Goal: Task Accomplishment & Management: Manage account settings

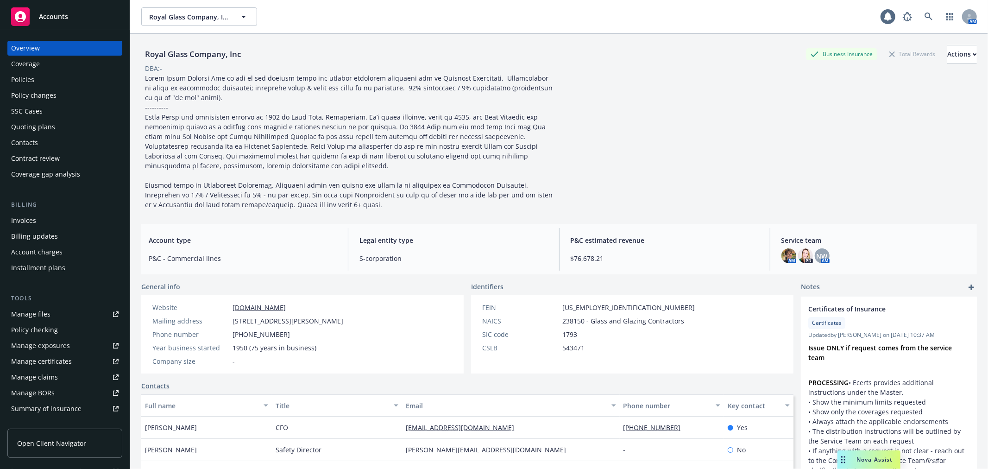
click at [71, 312] on link "Manage files" at bounding box center [64, 314] width 115 height 15
click at [924, 14] on icon at bounding box center [928, 17] width 8 height 8
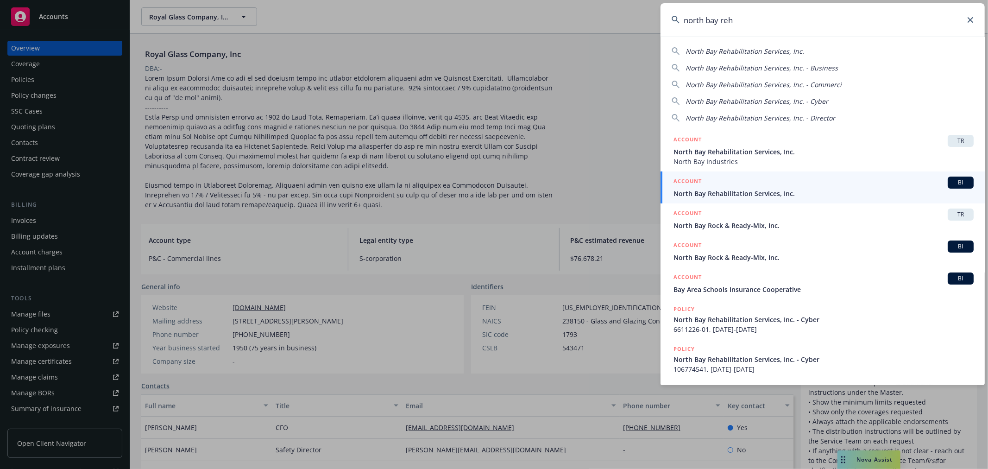
type input "north bay reh"
click at [788, 194] on span "North Bay Rehabilitation Services, Inc." at bounding box center [823, 193] width 300 height 10
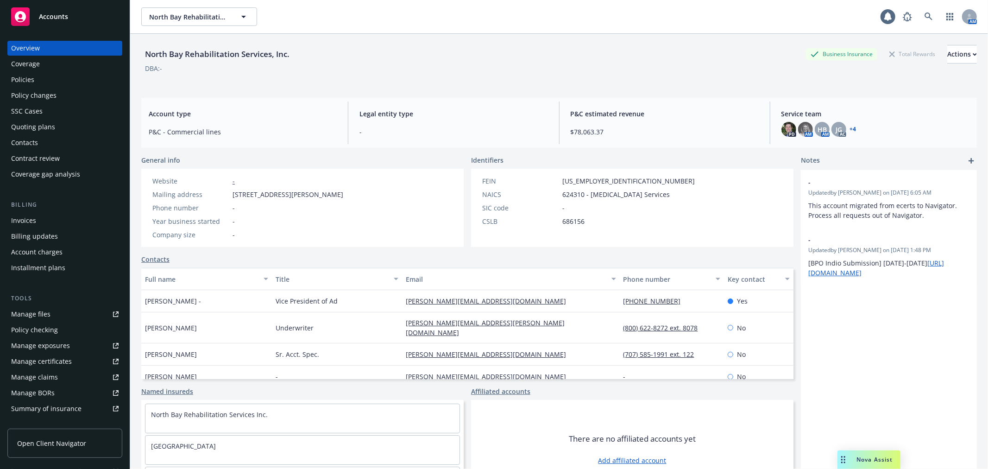
click at [93, 95] on div "Policy changes" at bounding box center [64, 95] width 107 height 15
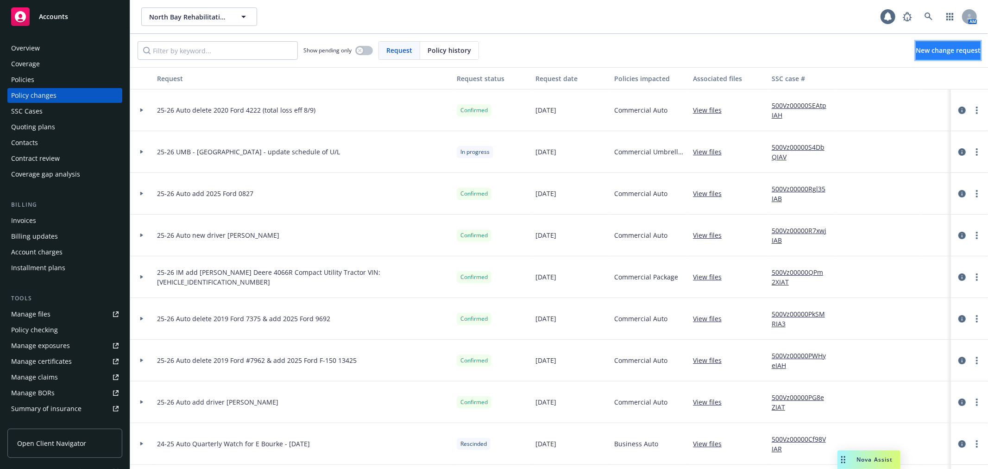
click at [938, 55] on link "New change request" at bounding box center [947, 50] width 65 height 19
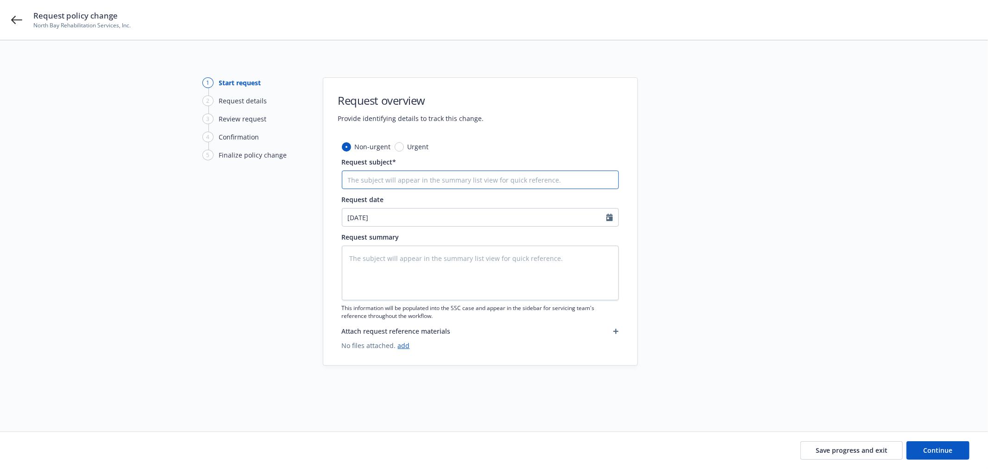
click at [443, 174] on input "Request subject*" at bounding box center [480, 179] width 277 height 19
type textarea "x"
type input "2"
type textarea "x"
type input "25"
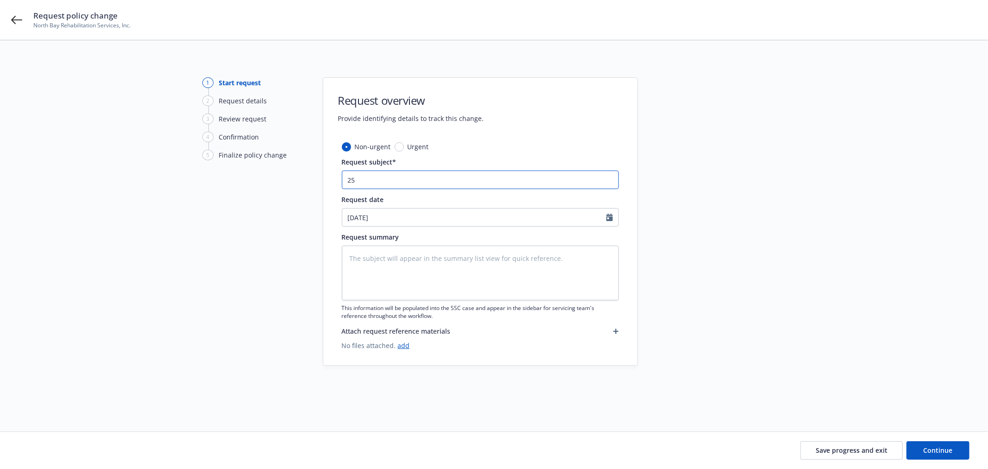
type textarea "x"
type input "25-"
type textarea "x"
type input "25-2"
type textarea "x"
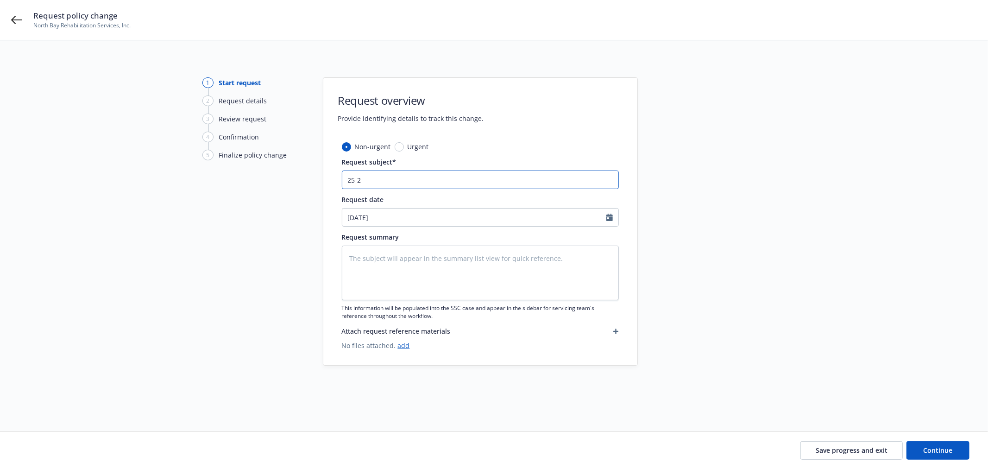
type input "25-26"
type textarea "x"
type input "25-26"
type textarea "x"
type input "25-26 A"
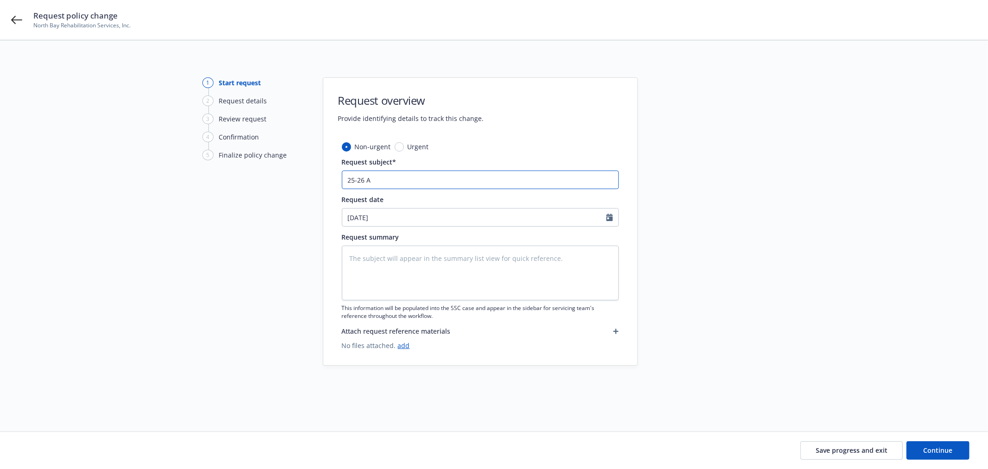
type textarea "x"
type input "25-26 Au"
type textarea "x"
type input "25-26 Aut"
type textarea "x"
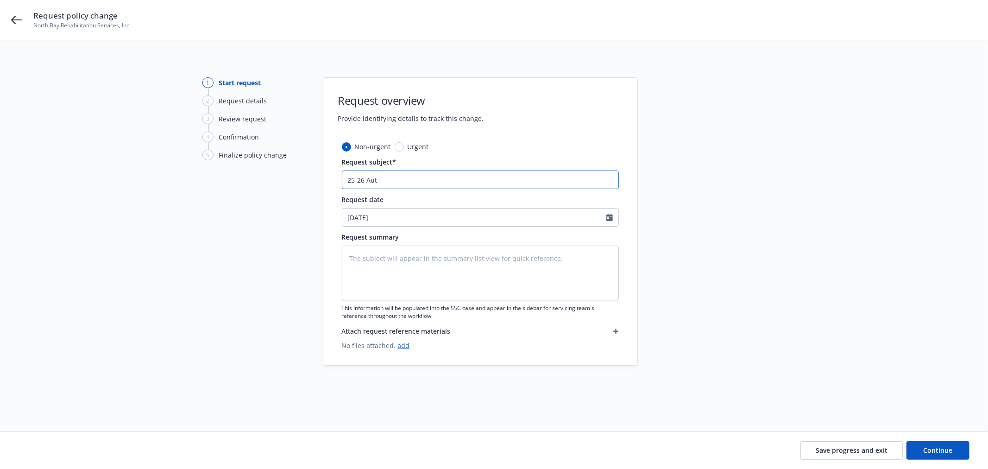
type input "25-26 Auto"
type textarea "x"
type input "25-26 Auto"
type textarea "x"
type input "25-26 Auto n"
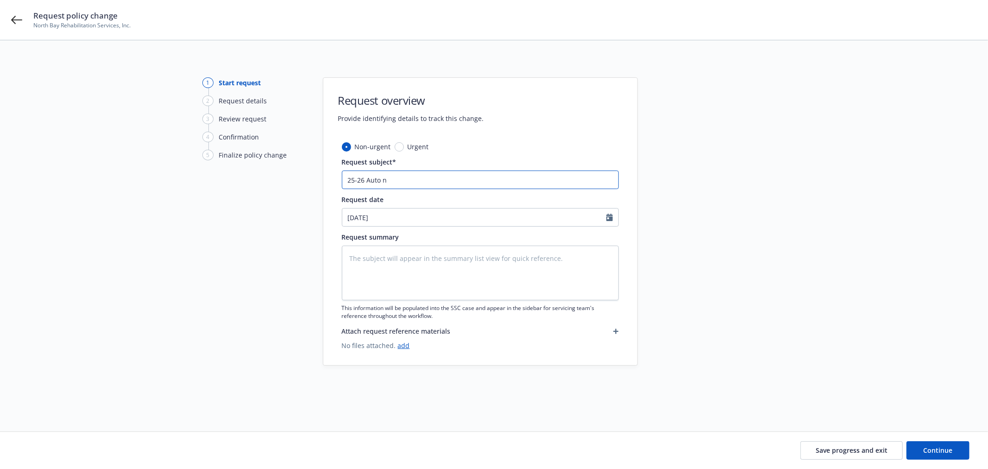
type textarea "x"
type input "25-26 Auto ne"
type textarea "x"
type input "25-26 Auto new"
type textarea "x"
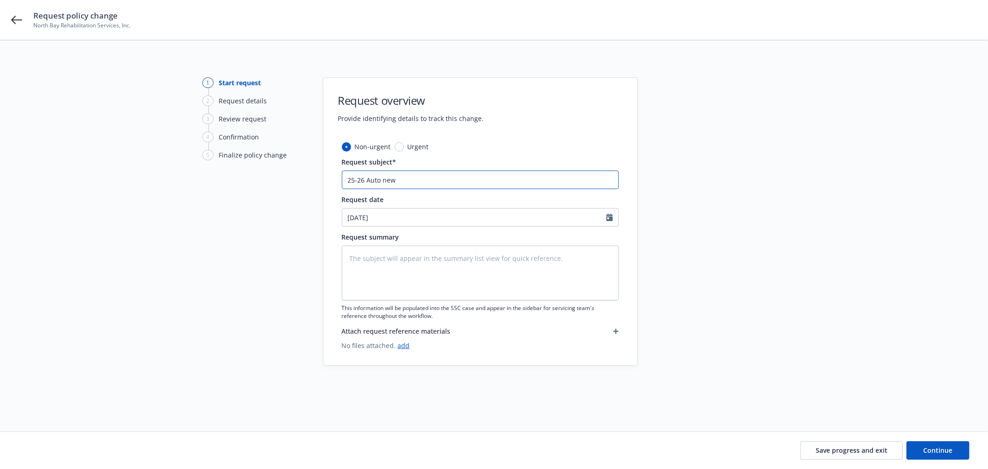
type input "25-26 Auto new"
type textarea "x"
type input "25-26 Auto new d"
type textarea "x"
type input "25-26 Auto new dr"
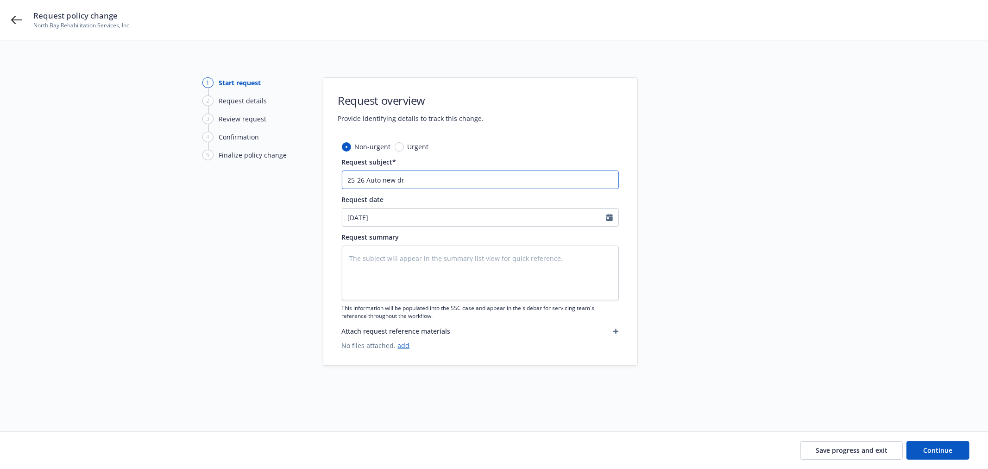
type textarea "x"
type input "25-26 Auto new dri"
type textarea "x"
type input "25-26 Auto new driv"
type textarea "x"
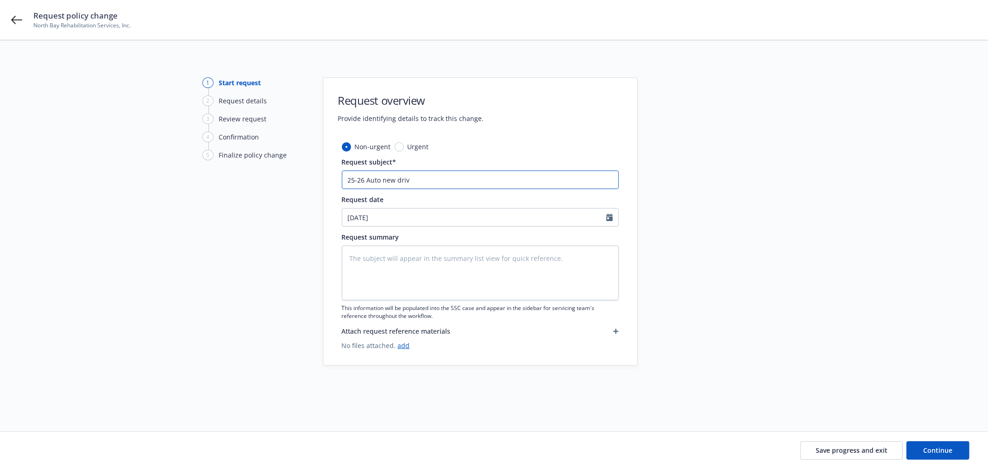
type input "25-26 Auto new drive"
type textarea "x"
type input "25-26 Auto new driver"
select select "9"
type textarea "x"
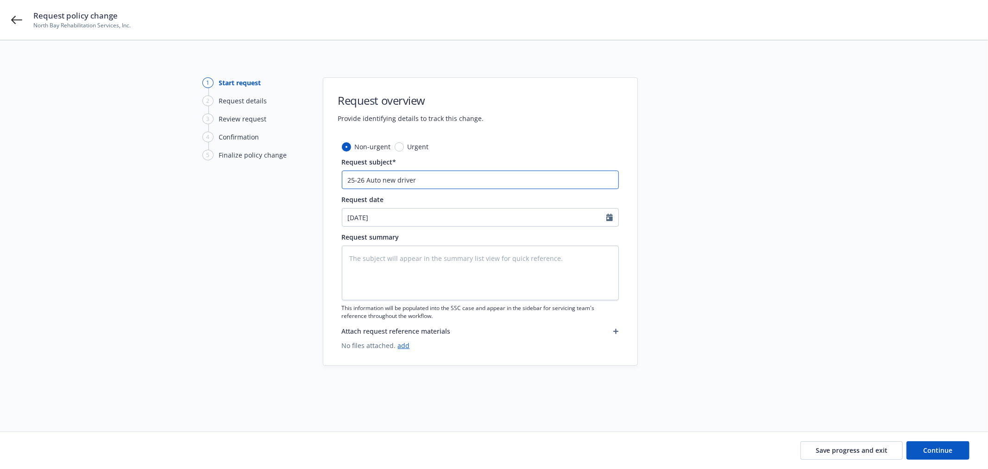
click at [456, 177] on input "25-26 Auto new driver" at bounding box center [480, 179] width 277 height 19
type textarea "x"
type input "25-26 Auto new driver"
paste input "Andrea Cortez Martinez - Lic # F5324166 -DOB 7/15/1995"
type textarea "x"
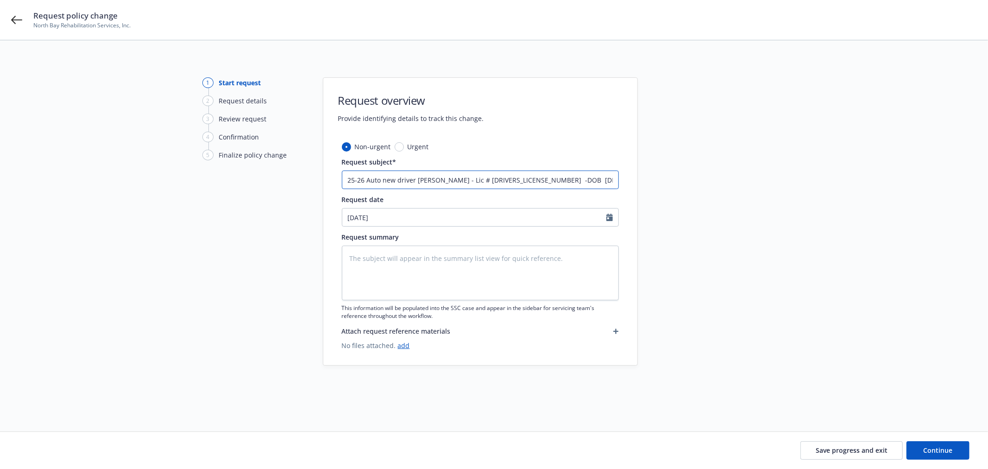
type input "25-26 Auto new driver Andrea Cortez Martinez - Lic # F5324166 -DOB 7/15/1995"
type textarea "x"
select select "9"
paste textarea "25-26 Auto new driver Andrea Cortez Martinez - Lic # F5324166 -DOB 7/15/1995"
type textarea "x"
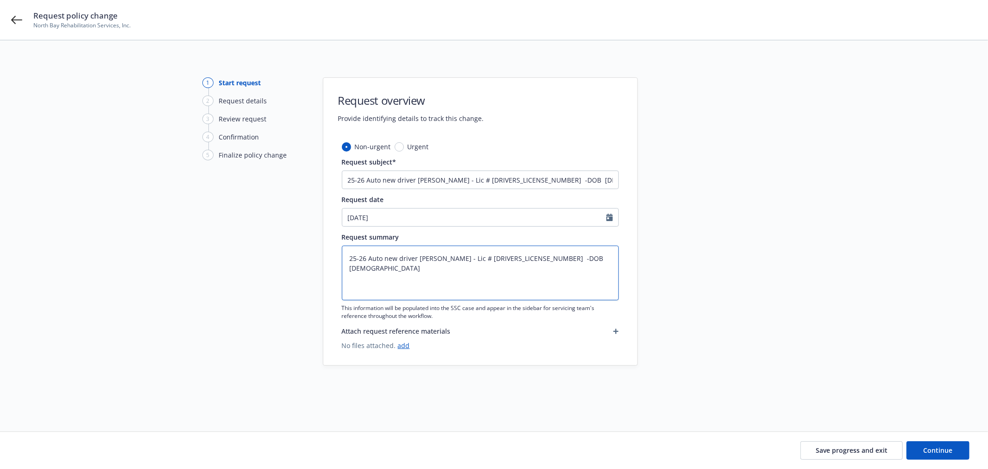
type textarea "25-26 Auto new driver Andrea Cortez Martinez - Lic # F5324166 -DOB 7/15/1995"
drag, startPoint x: 490, startPoint y: 177, endPoint x: 599, endPoint y: 180, distance: 108.8
click at [599, 180] on input "25-26 Auto new driver Andrea Cortez Martinez - Lic # F5324166 -DOB 7/15/1995" at bounding box center [480, 179] width 277 height 19
type textarea "x"
type input "25-26 Auto new driver Andrea Cortez Martinez"
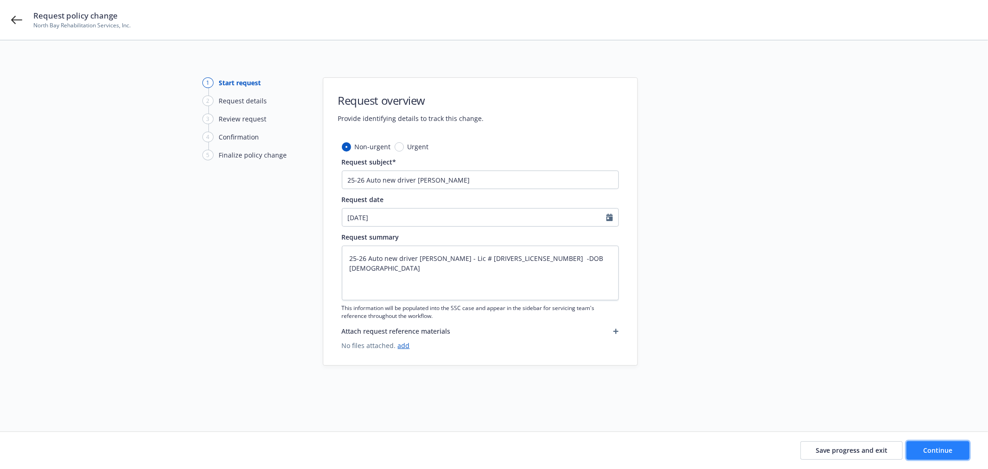
click at [932, 452] on span "Continue" at bounding box center [937, 449] width 29 height 9
type textarea "x"
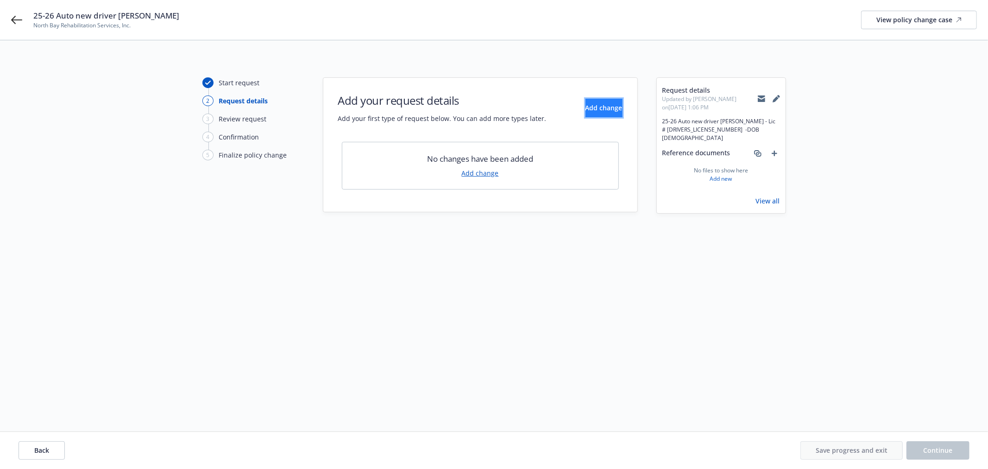
click at [585, 115] on button "Add change" at bounding box center [603, 108] width 37 height 19
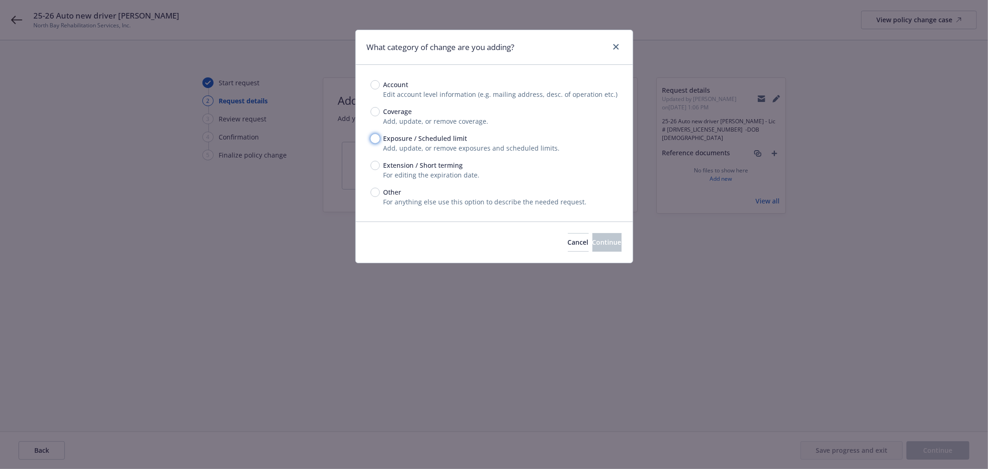
click at [374, 137] on input "Exposure / Scheduled limit" at bounding box center [374, 138] width 9 height 9
radio input "true"
click at [611, 239] on button "Continue" at bounding box center [606, 242] width 29 height 19
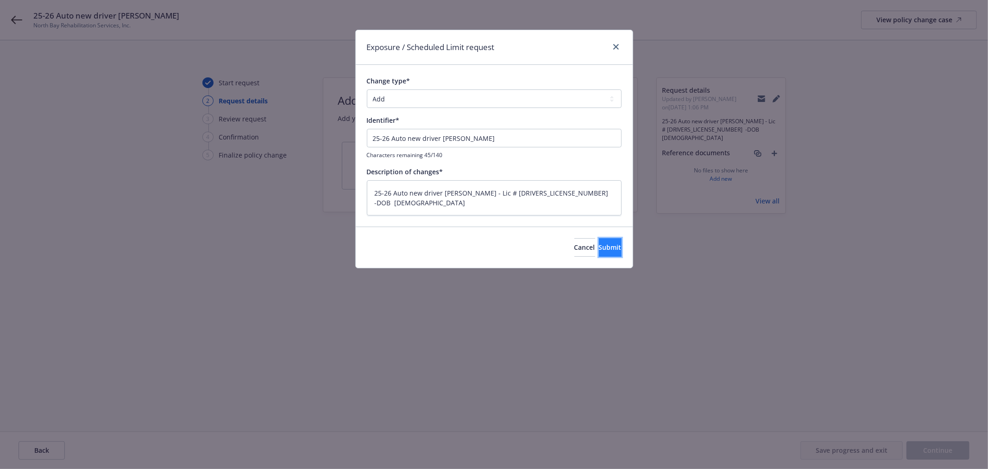
click at [599, 244] on span "Submit" at bounding box center [610, 247] width 23 height 9
type textarea "x"
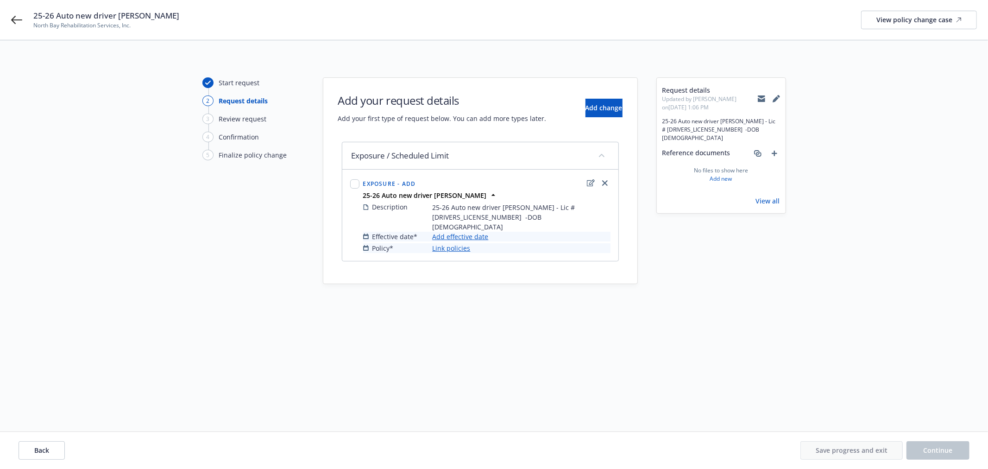
click at [465, 232] on link "Add effective date" at bounding box center [460, 237] width 56 height 10
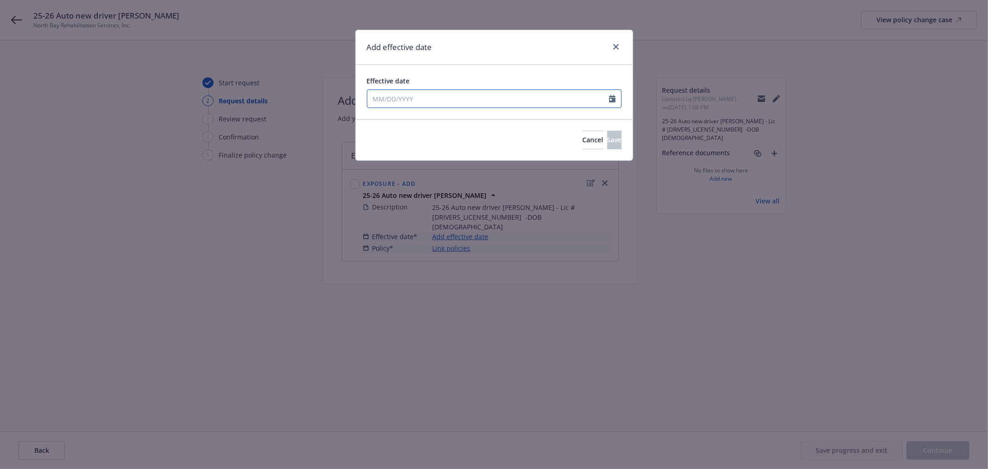
select select "9"
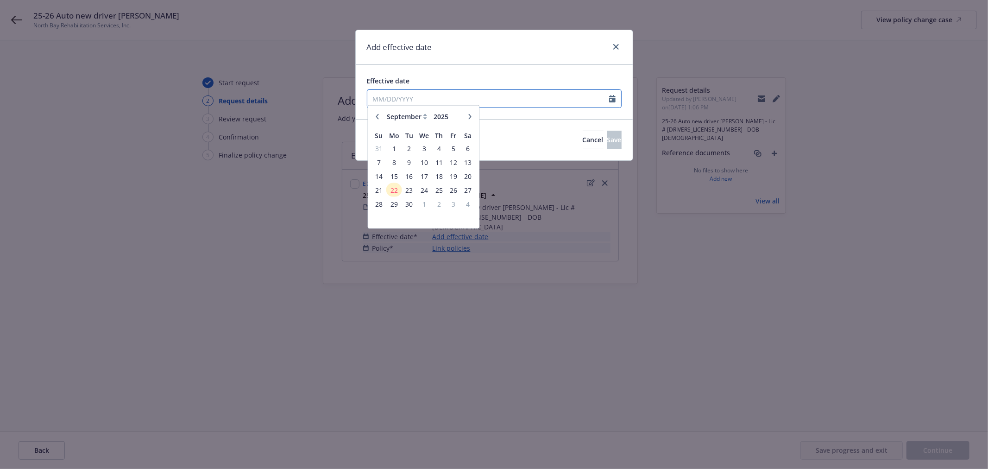
click at [433, 103] on input "Effective date" at bounding box center [488, 99] width 242 height 18
click at [396, 193] on span "22" at bounding box center [394, 194] width 14 height 12
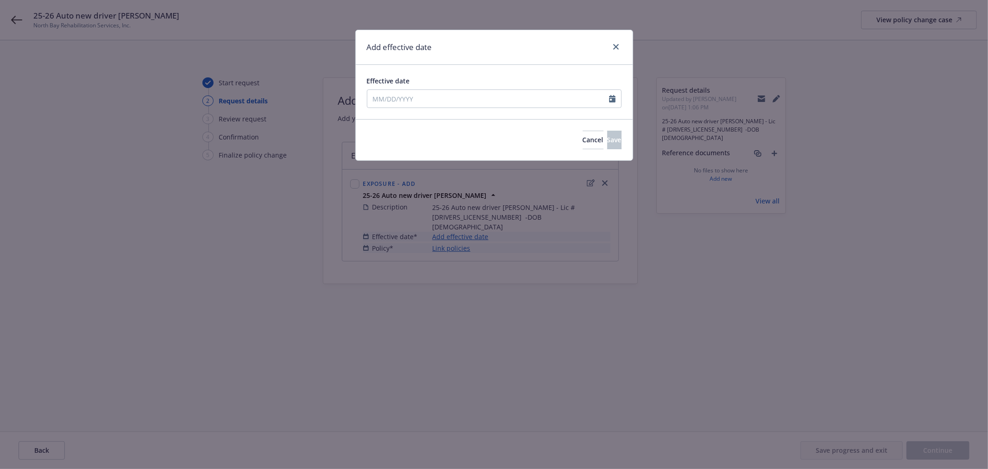
type input "09/22/2025"
click at [607, 142] on span "Save" at bounding box center [614, 139] width 14 height 9
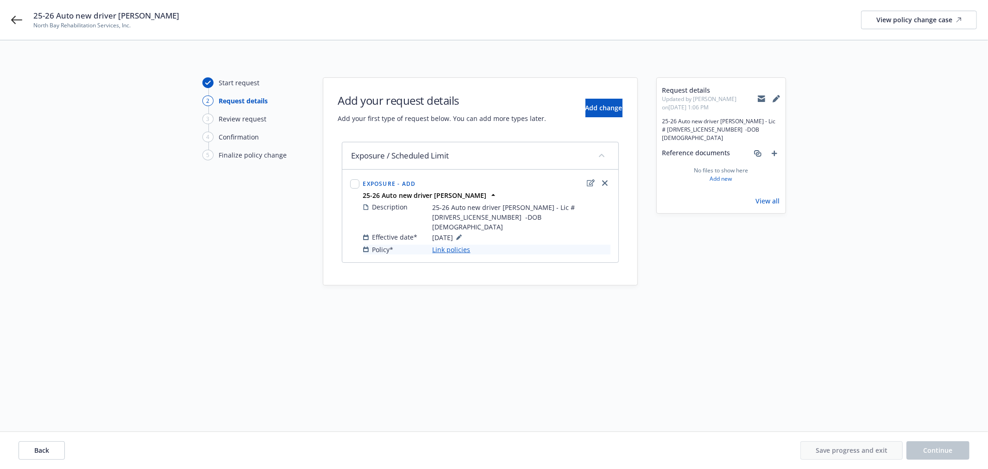
click at [457, 244] on link "Link policies" at bounding box center [451, 249] width 38 height 10
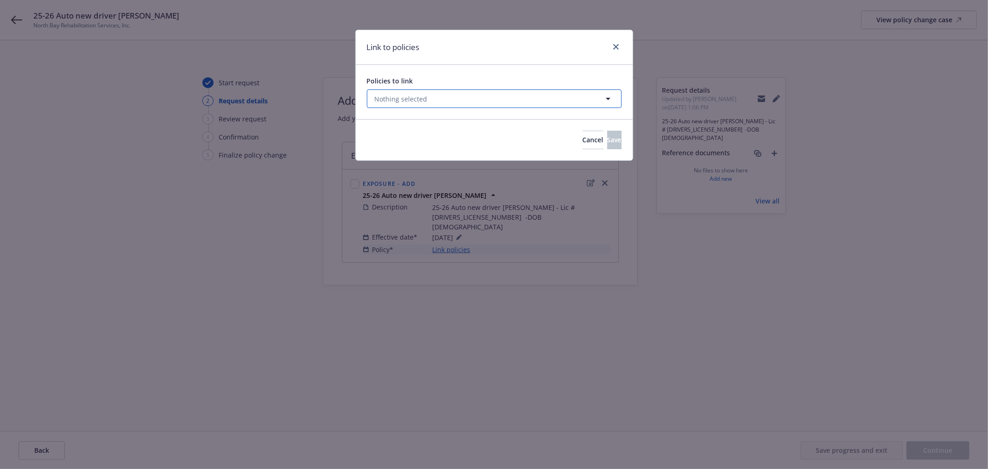
click at [484, 95] on button "Nothing selected" at bounding box center [494, 98] width 255 height 19
select select "ACTIVE"
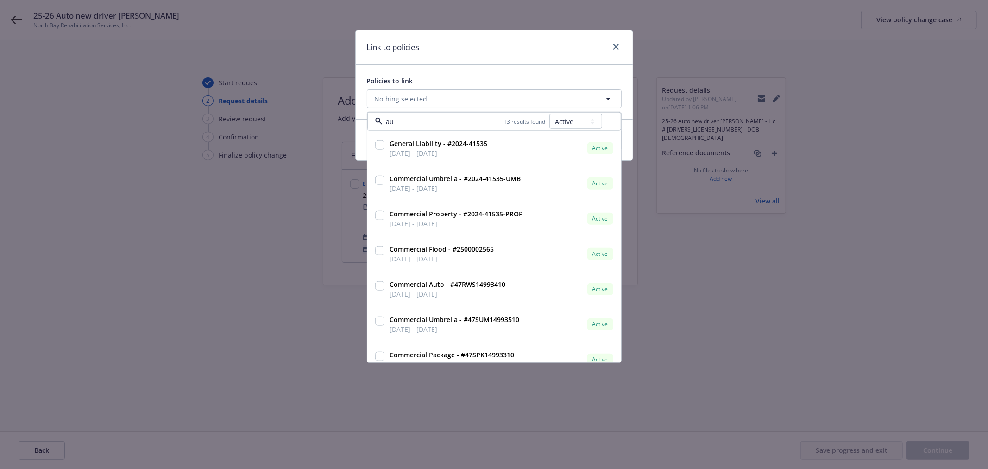
type input "aut"
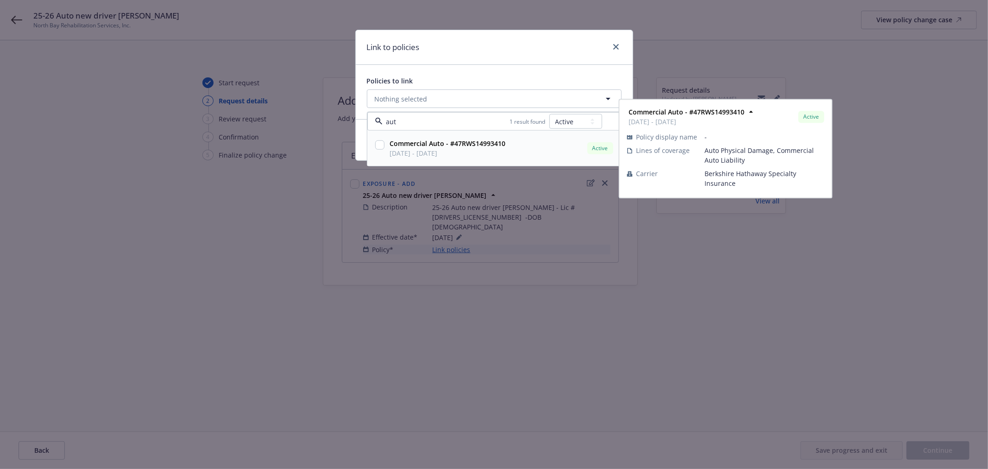
click at [459, 144] on strong "Commercial Auto - #47RWS14993410" at bounding box center [448, 143] width 116 height 9
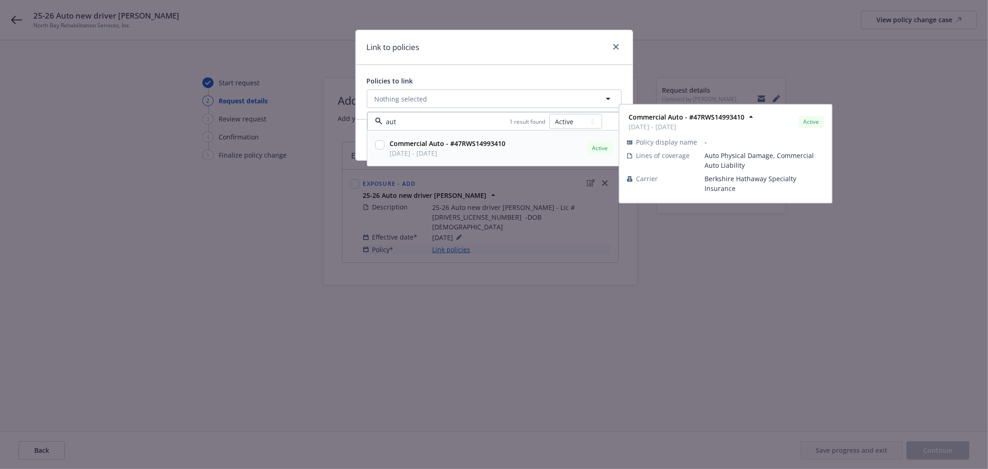
checkbox input "true"
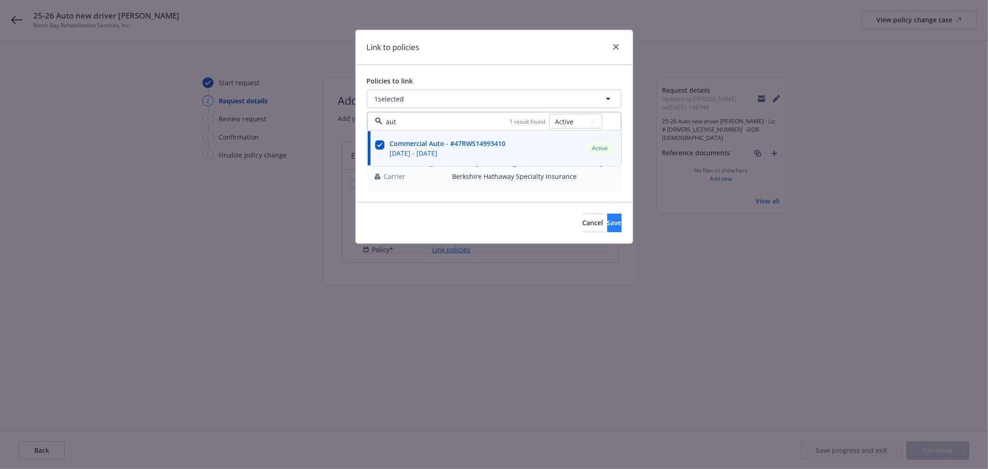
type input "aut"
click at [607, 225] on span "Save" at bounding box center [614, 222] width 14 height 9
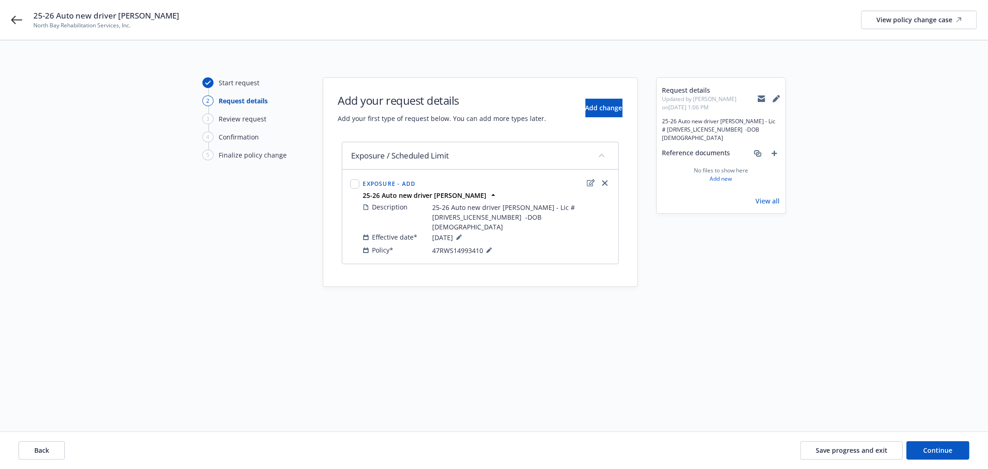
click at [970, 452] on div "Back Save progress and exit Continue" at bounding box center [494, 450] width 988 height 37
click at [948, 454] on span "Continue" at bounding box center [937, 449] width 29 height 9
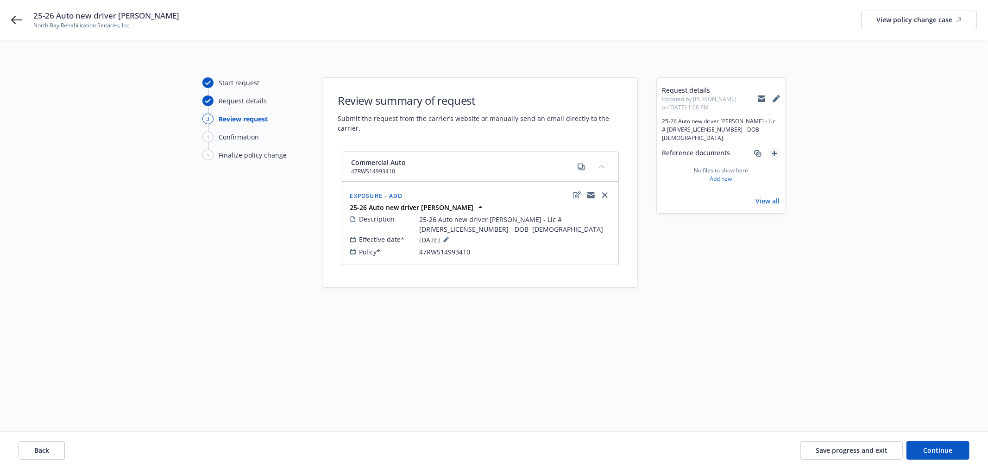
click at [771, 150] on icon "add" at bounding box center [774, 153] width 6 height 6
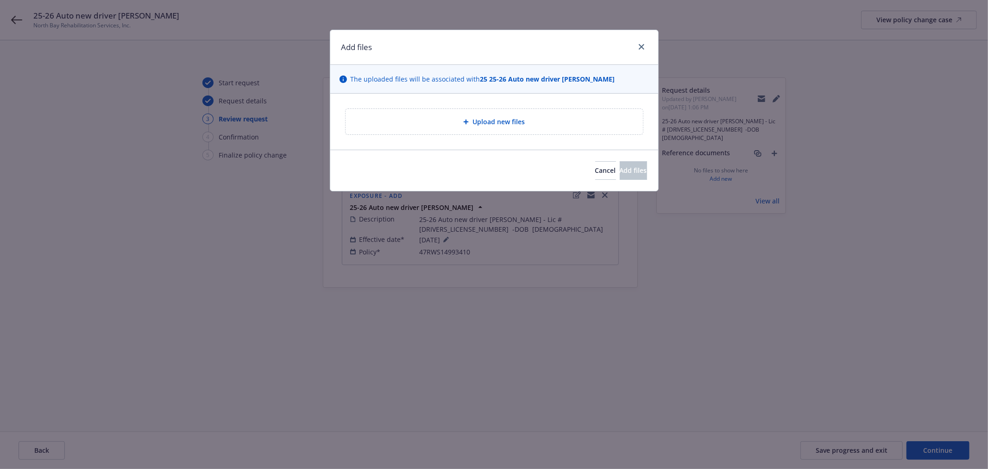
click at [541, 124] on div "Upload new files" at bounding box center [494, 121] width 282 height 11
type textarea "x"
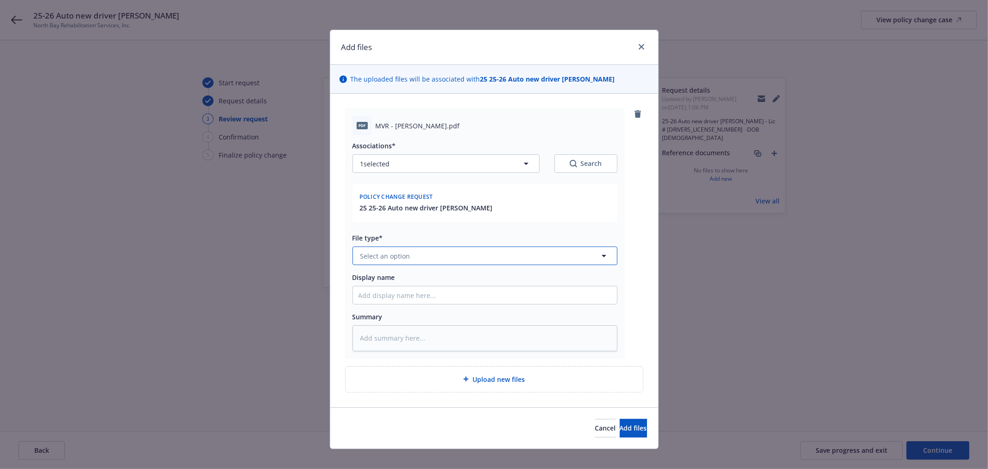
click at [403, 253] on span "Select an option" at bounding box center [385, 256] width 50 height 10
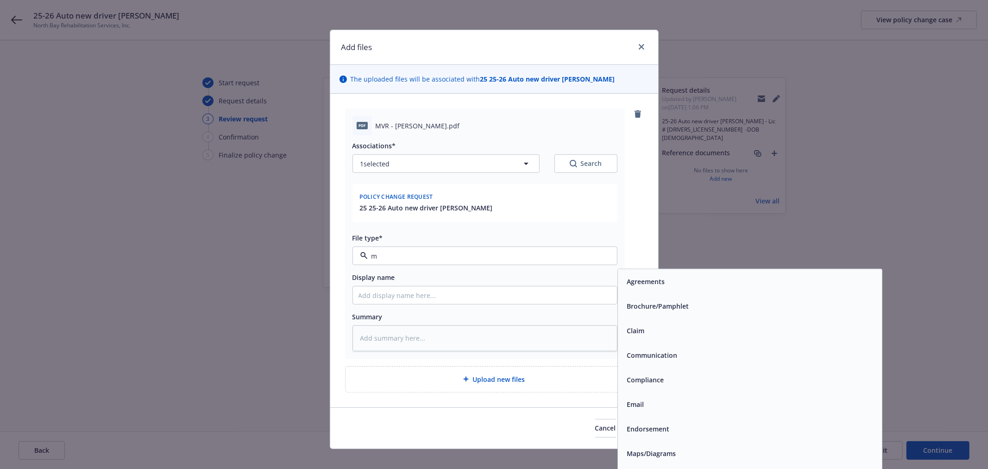
type input "mv"
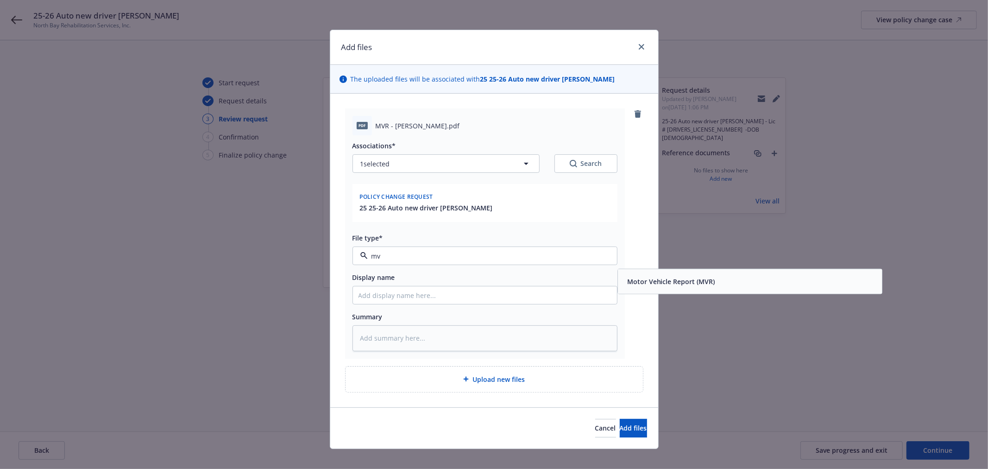
click at [669, 275] on div "Motor Vehicle Report (MVR)" at bounding box center [670, 281] width 94 height 13
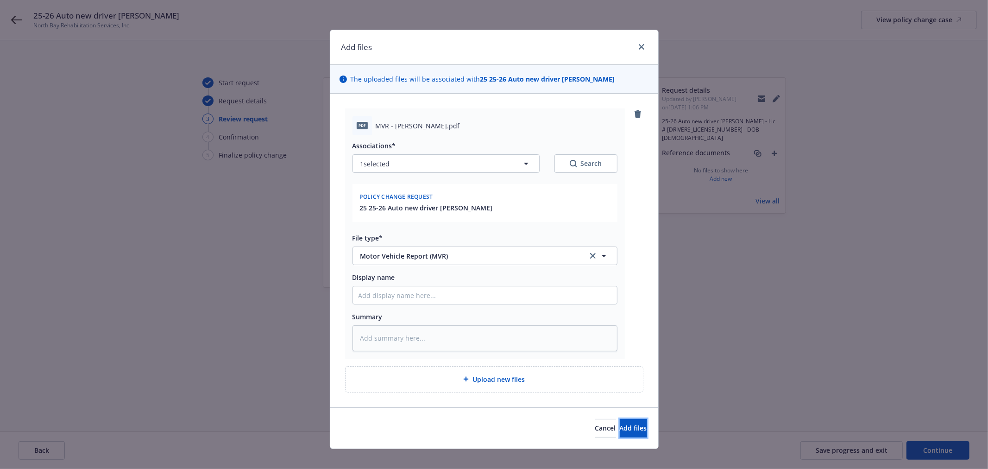
click at [620, 424] on span "Add files" at bounding box center [633, 427] width 27 height 9
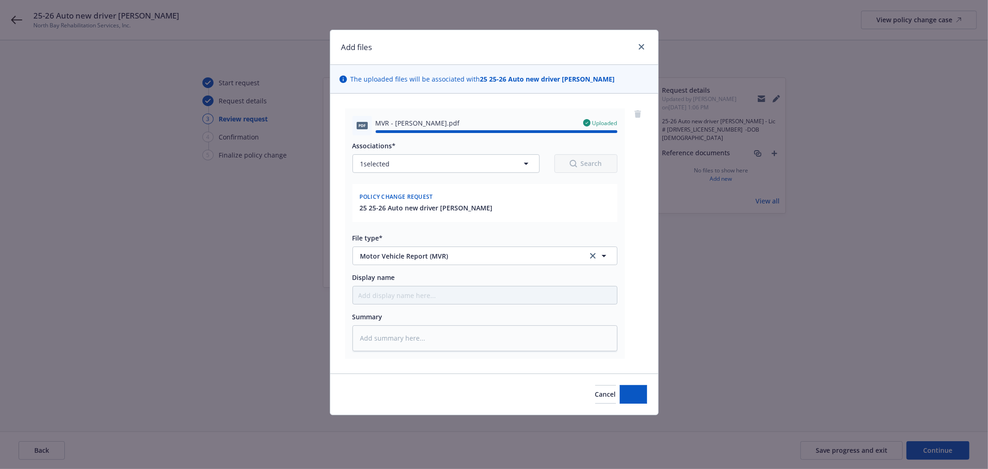
type textarea "x"
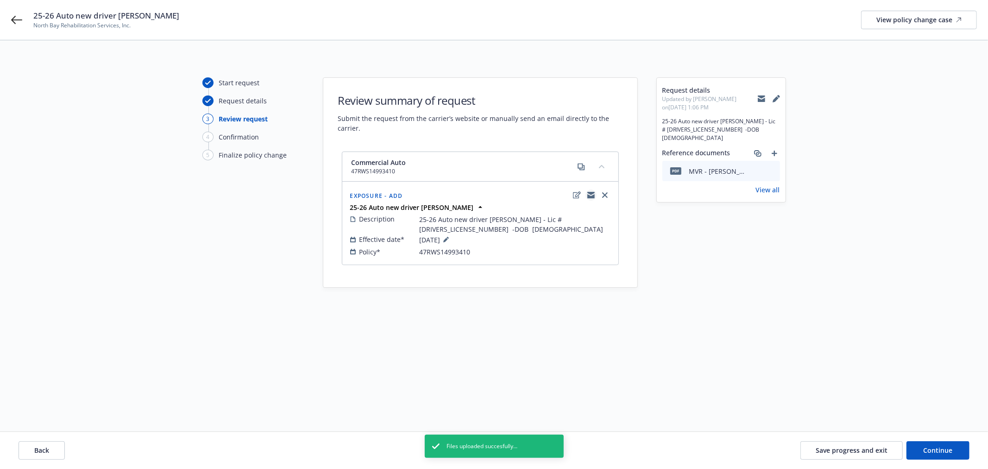
click at [590, 195] on icon "copyLogging" at bounding box center [590, 193] width 7 height 3
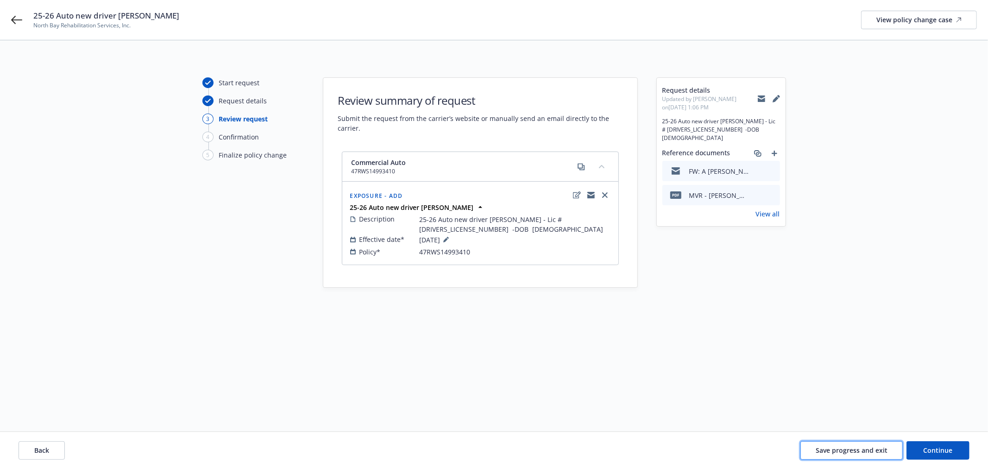
click at [859, 453] on span "Save progress and exit" at bounding box center [851, 449] width 72 height 9
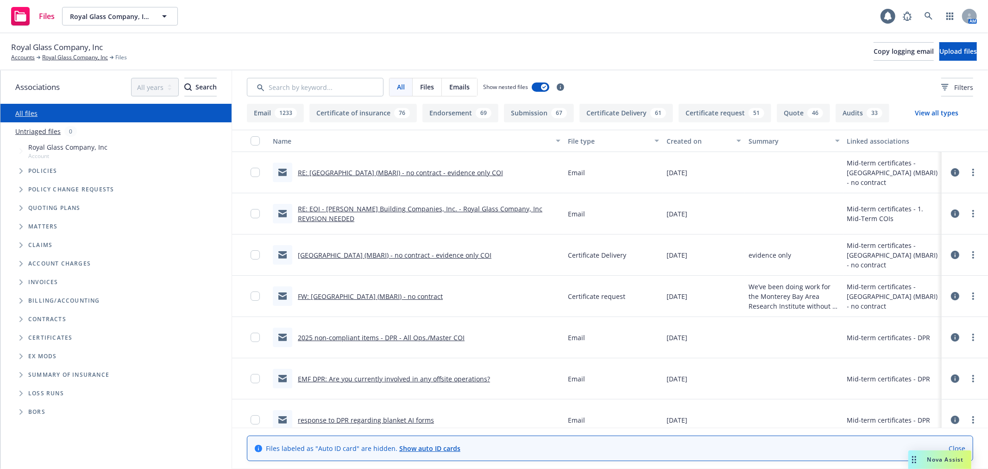
click at [16, 335] on span "Folder Tree Example" at bounding box center [20, 337] width 15 height 15
click at [25, 351] on span "Folder Tree Example" at bounding box center [28, 354] width 15 height 15
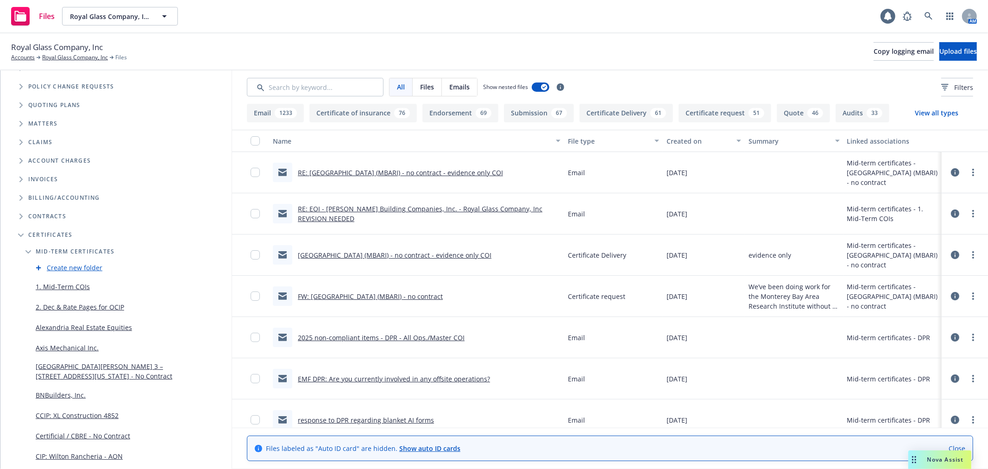
scroll to position [154, 0]
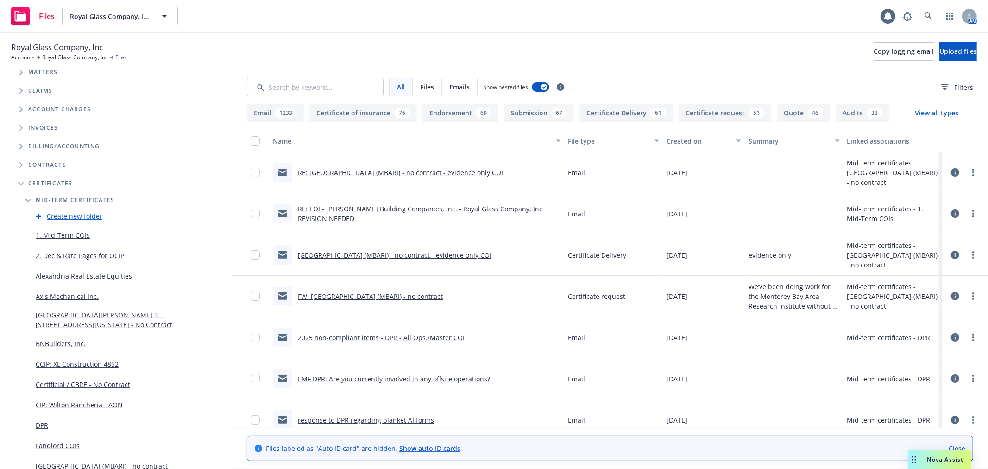
click at [40, 423] on link "DPR" at bounding box center [42, 425] width 13 height 10
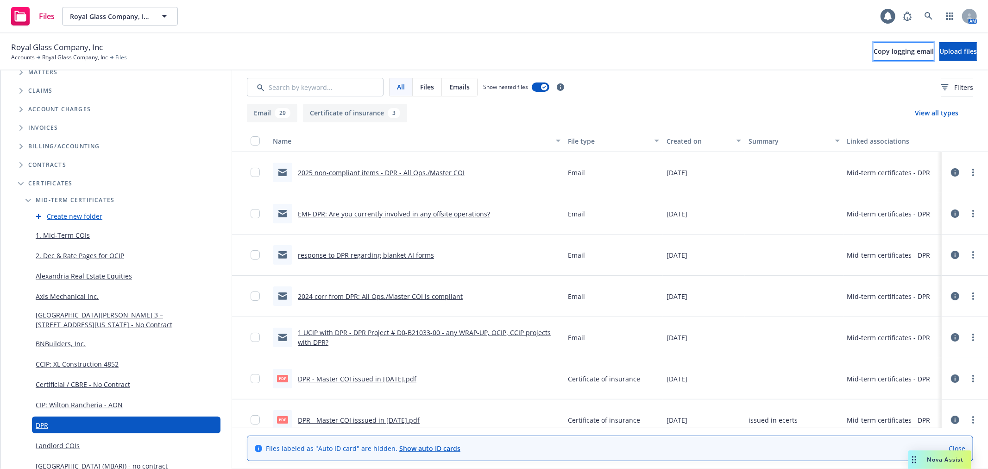
click at [873, 48] on span "Copy logging email" at bounding box center [903, 51] width 60 height 9
click at [873, 51] on span "Copy logging email" at bounding box center [903, 51] width 60 height 9
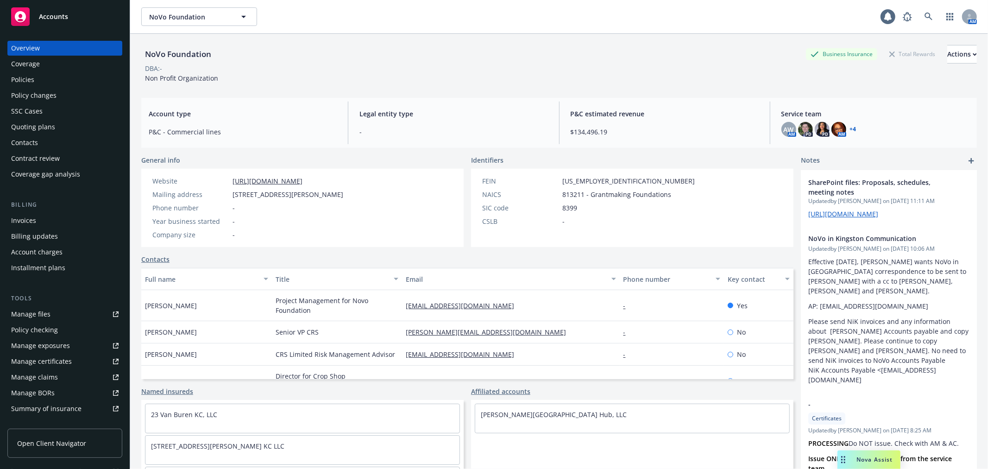
click at [70, 101] on div "Policy changes" at bounding box center [64, 95] width 107 height 15
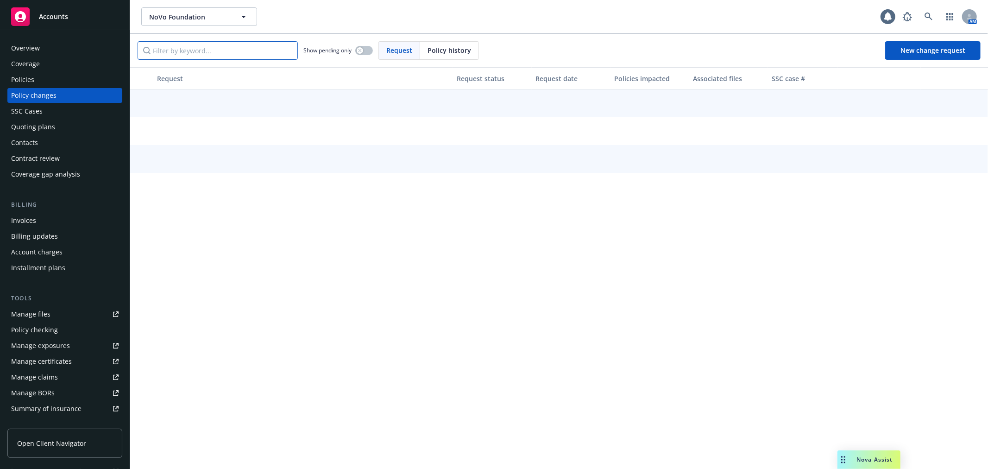
click at [214, 50] on input "Filter by keyword..." at bounding box center [218, 50] width 160 height 19
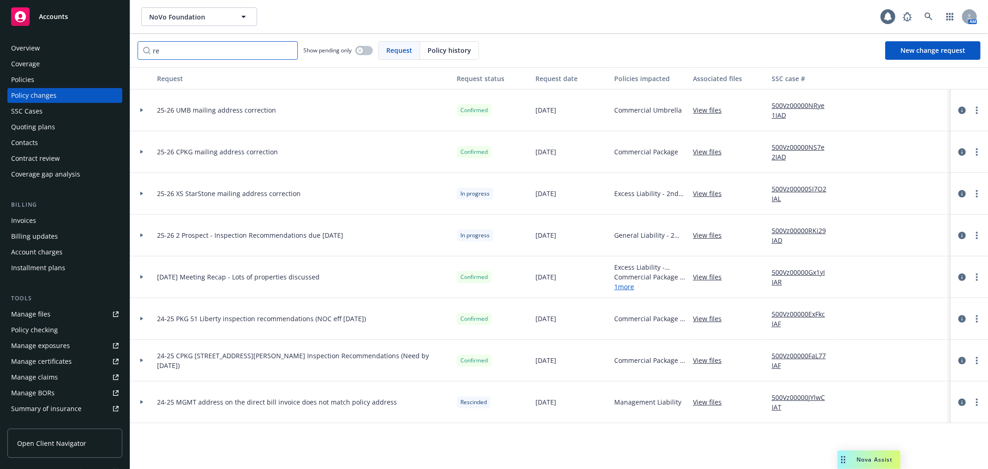
type input "r"
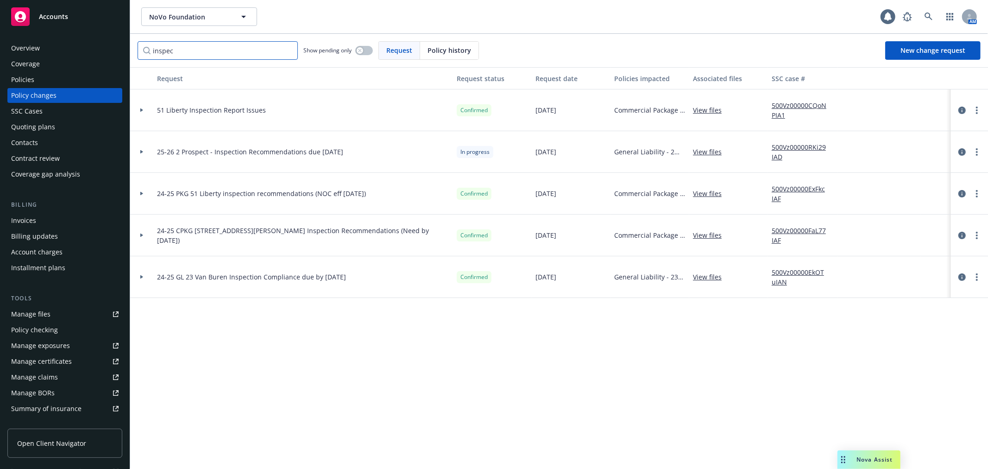
type input "inspec"
click at [144, 154] on div at bounding box center [141, 152] width 23 height 42
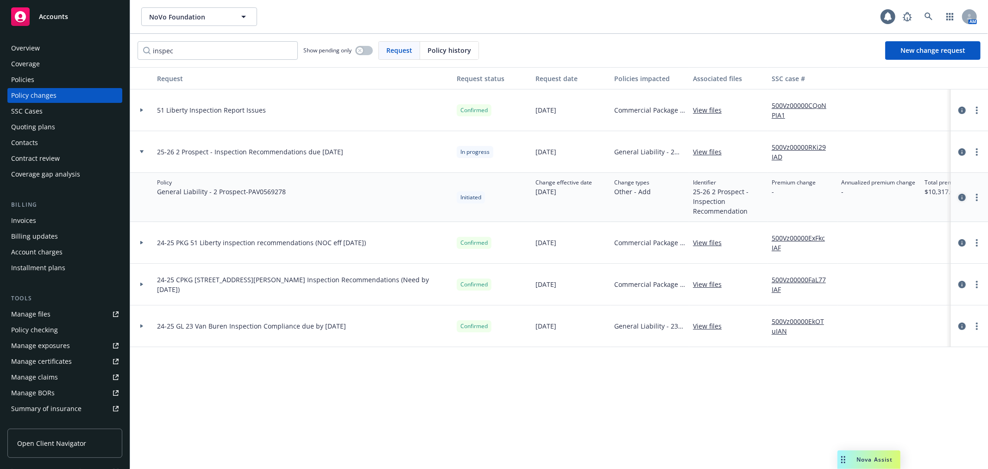
click at [961, 194] on icon "circleInformation" at bounding box center [961, 197] width 7 height 7
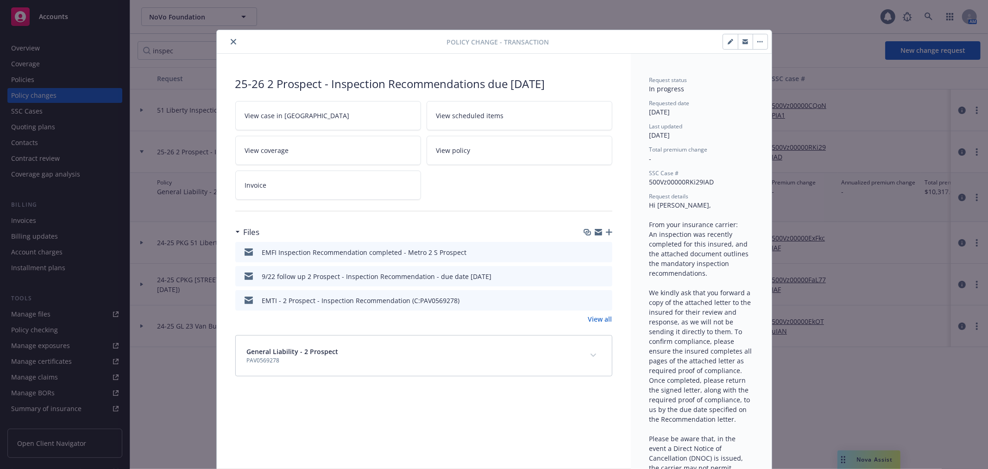
scroll to position [28, 0]
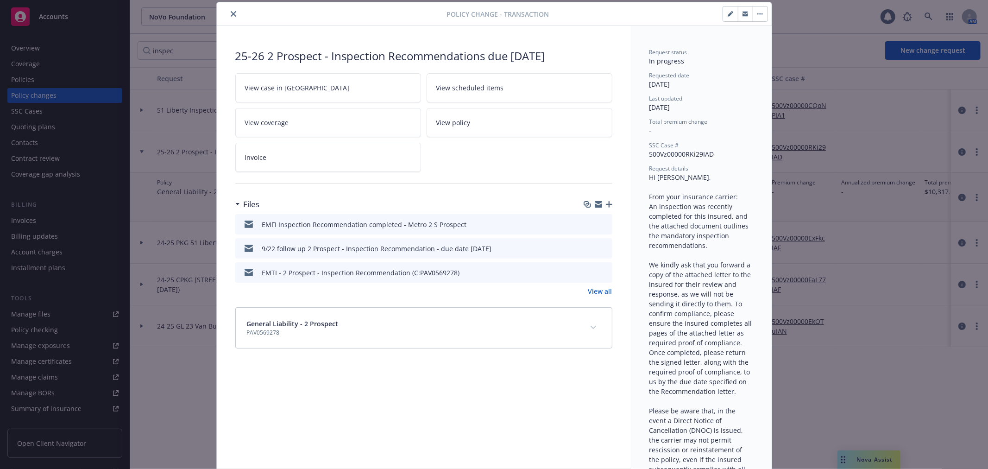
click at [595, 206] on icon "button" at bounding box center [598, 205] width 7 height 4
click at [231, 15] on icon "close" at bounding box center [234, 14] width 6 height 6
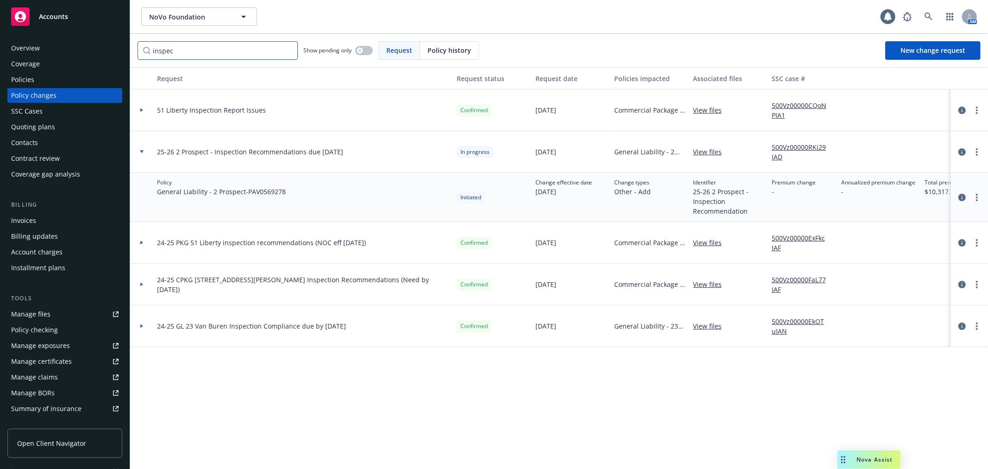
drag, startPoint x: 184, startPoint y: 49, endPoint x: 123, endPoint y: 47, distance: 61.2
click at [123, 47] on div "Accounts Overview Coverage Policies Policy changes SSC Cases Quoting plans Cont…" at bounding box center [494, 234] width 988 height 469
click at [62, 76] on div "Policies" at bounding box center [64, 79] width 107 height 15
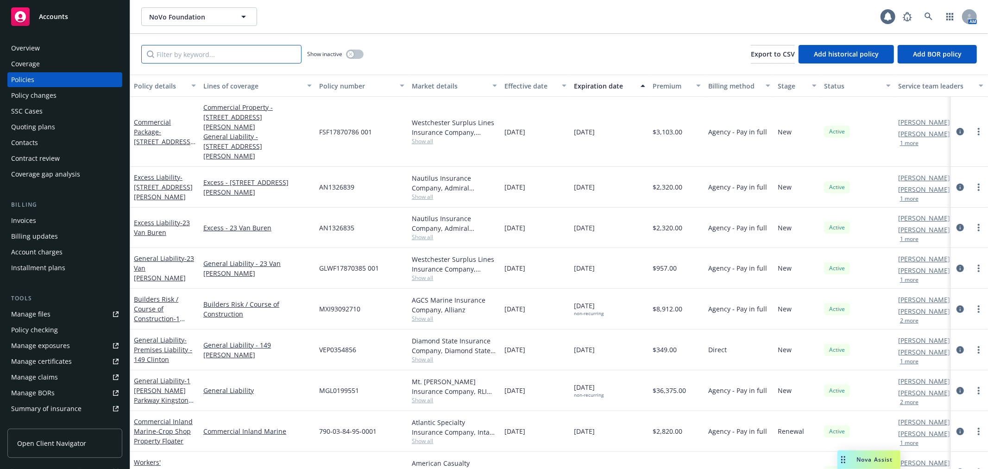
click at [185, 59] on input "Filter by keyword..." at bounding box center [221, 54] width 160 height 19
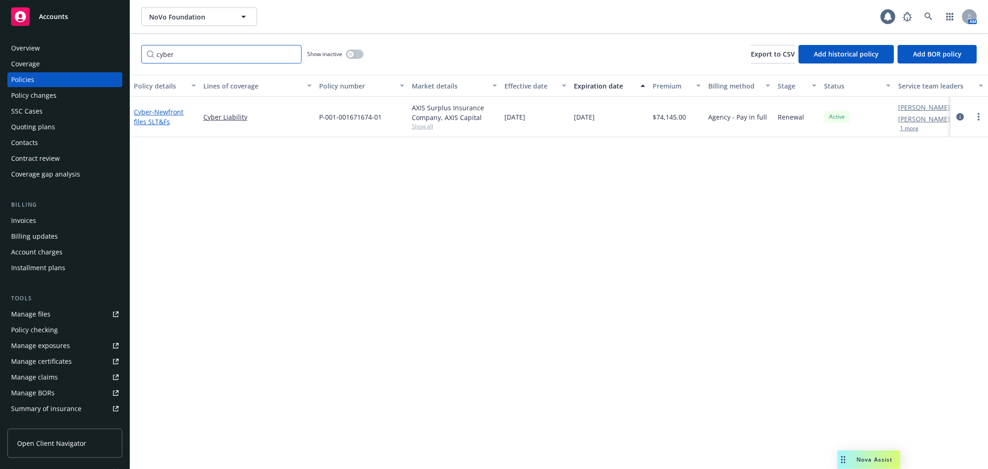
type input "cyber"
click at [156, 112] on span "- Newfront files SLT&Fs" at bounding box center [159, 116] width 50 height 19
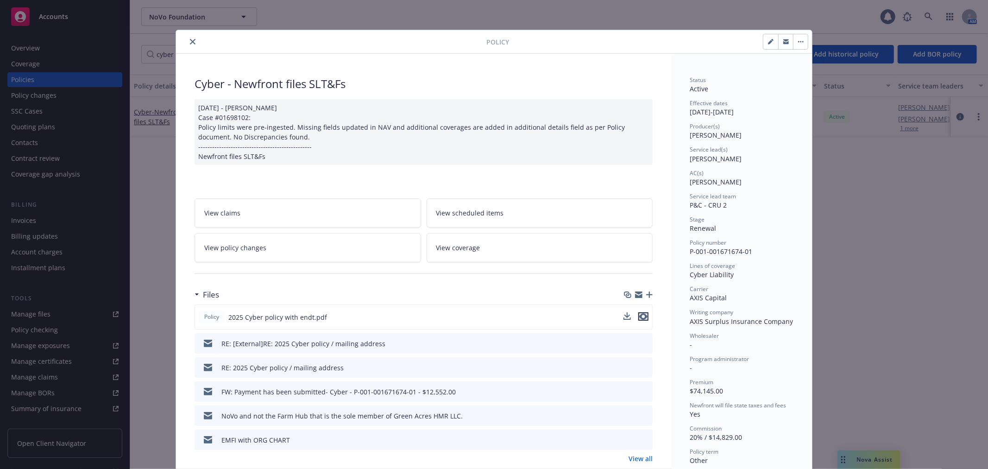
click at [639, 313] on icon "preview file" at bounding box center [643, 316] width 8 height 6
click at [190, 44] on icon "close" at bounding box center [193, 42] width 6 height 6
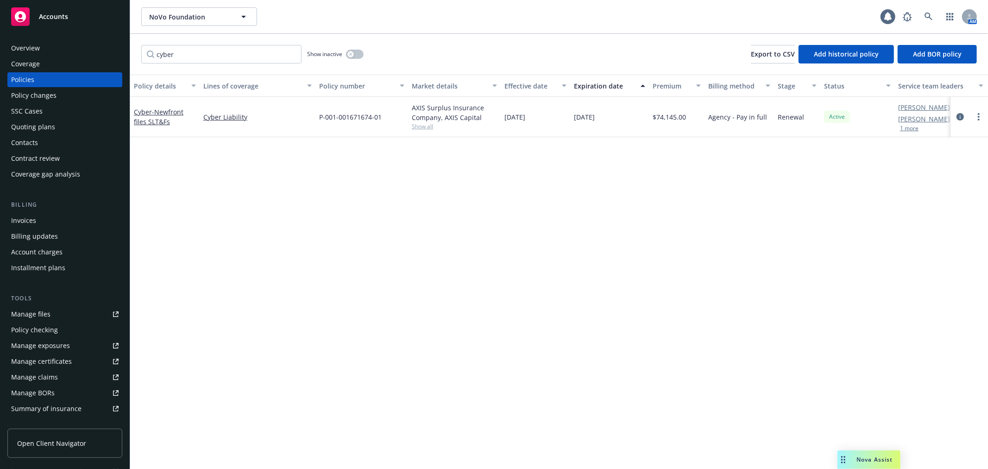
click at [38, 22] on div "Accounts" at bounding box center [64, 16] width 107 height 19
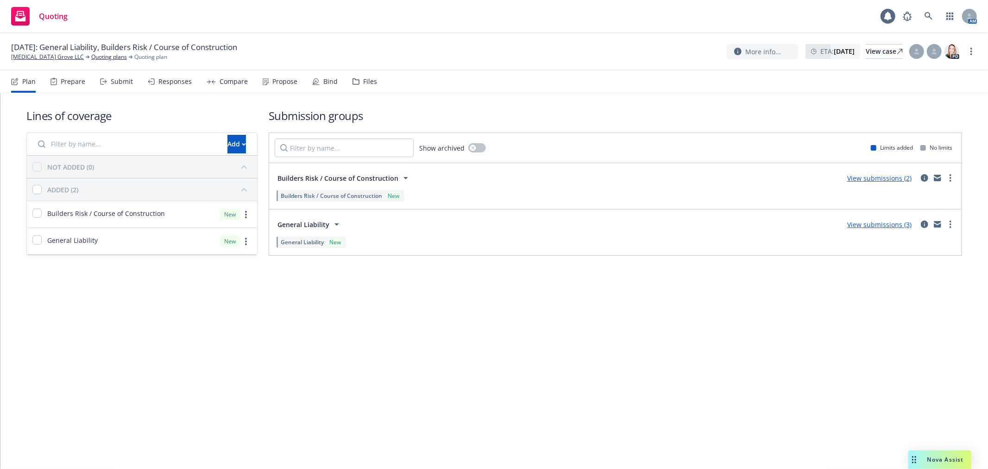
click at [363, 82] on div "Files" at bounding box center [370, 81] width 14 height 7
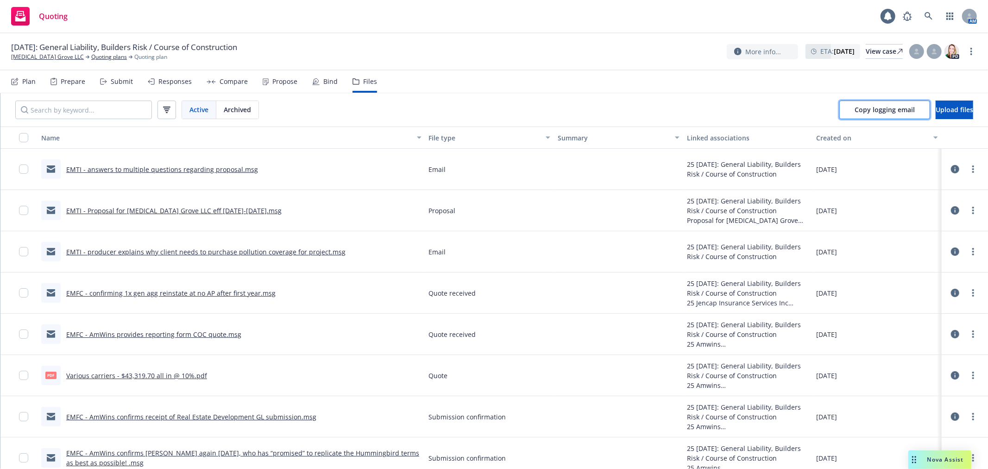
click at [854, 107] on span "Copy logging email" at bounding box center [884, 109] width 60 height 9
click at [927, 16] on icon at bounding box center [928, 16] width 8 height 8
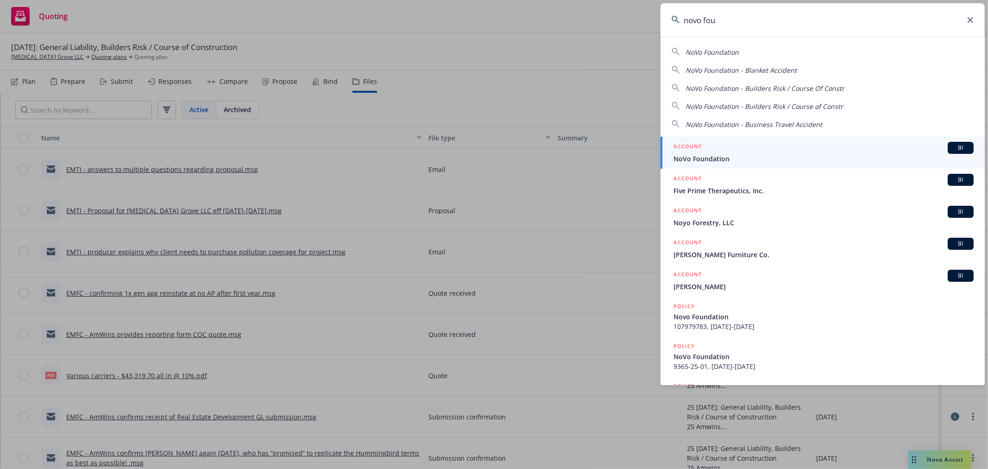
type input "novo fou"
click at [737, 161] on span "NoVo Foundation" at bounding box center [823, 159] width 300 height 10
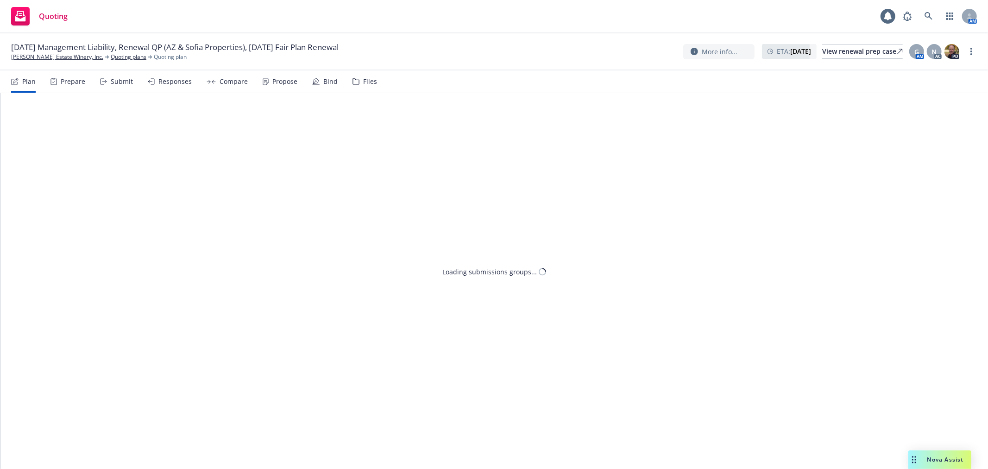
click at [119, 78] on div "Submit" at bounding box center [122, 81] width 22 height 7
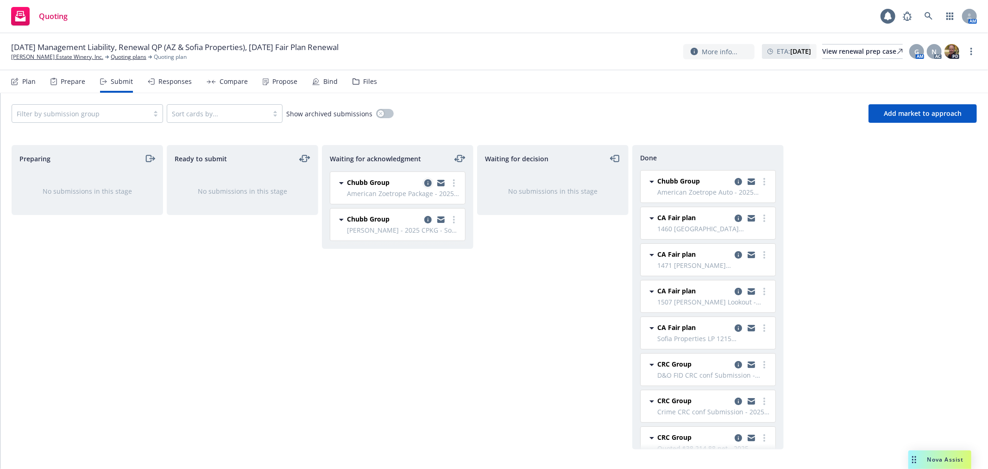
click at [423, 183] on link "copy logging email" at bounding box center [427, 182] width 11 height 11
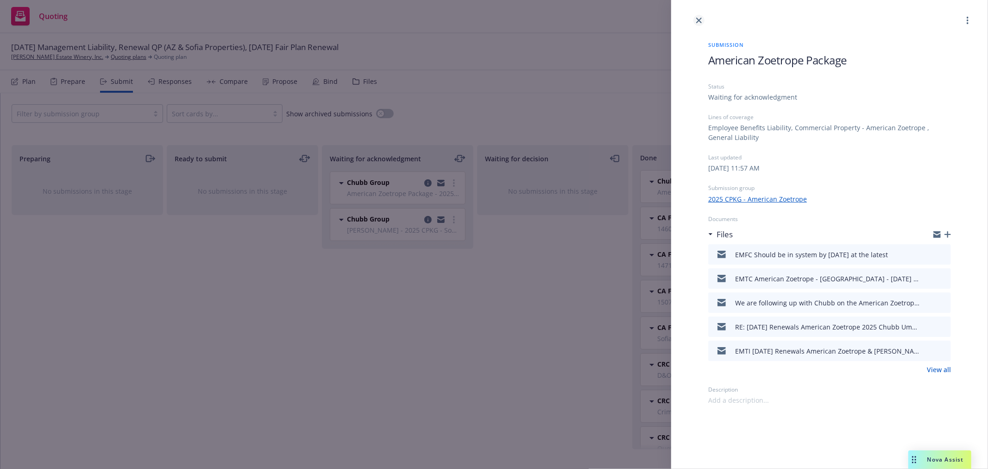
click at [701, 18] on icon "close" at bounding box center [699, 21] width 6 height 6
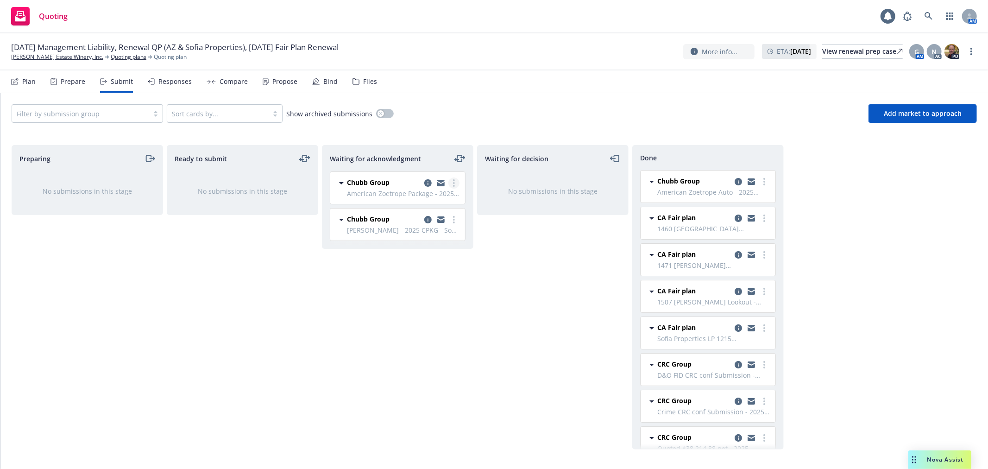
click at [455, 182] on link "more" at bounding box center [453, 182] width 11 height 11
click at [440, 262] on link "Add accepted decision" at bounding box center [412, 258] width 93 height 19
select select "12"
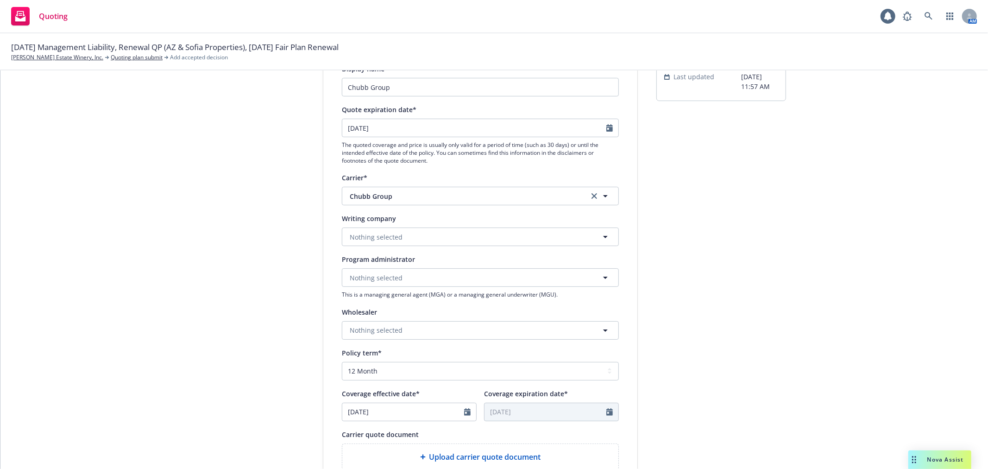
scroll to position [103, 0]
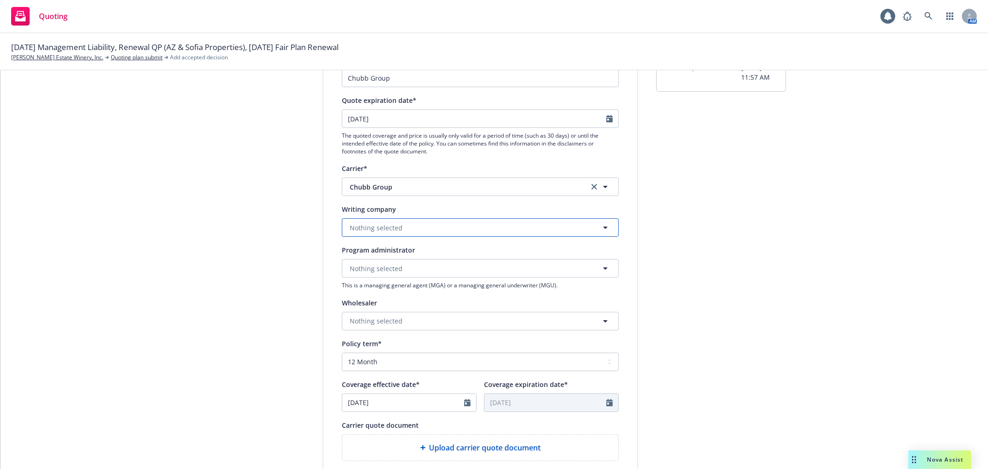
click at [378, 232] on span "Nothing selected" at bounding box center [376, 228] width 53 height 10
type input "fed"
click at [380, 252] on strong "Federal Insurance Company" at bounding box center [396, 253] width 88 height 9
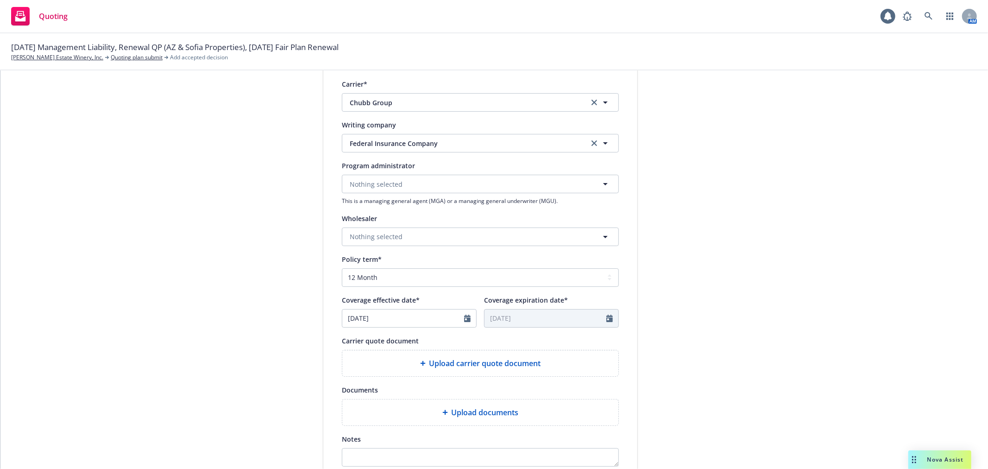
scroll to position [257, 0]
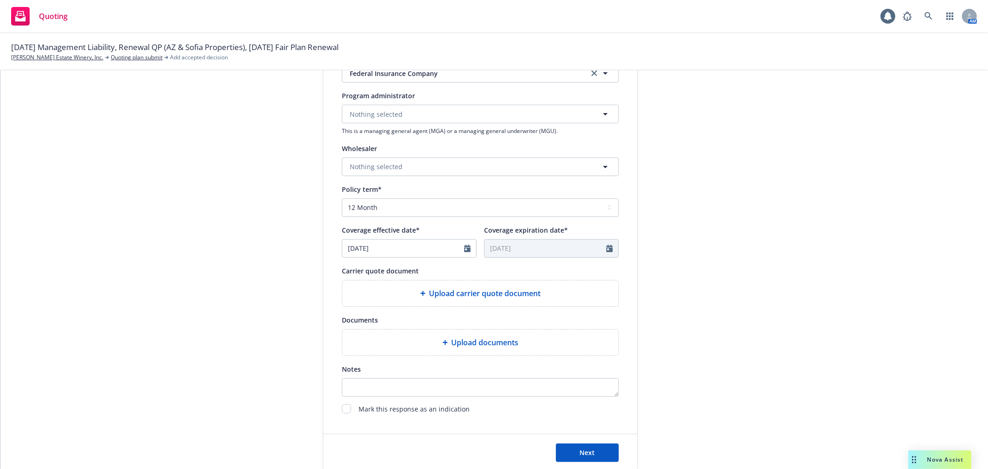
click at [501, 297] on span "Upload carrier quote document" at bounding box center [485, 293] width 112 height 11
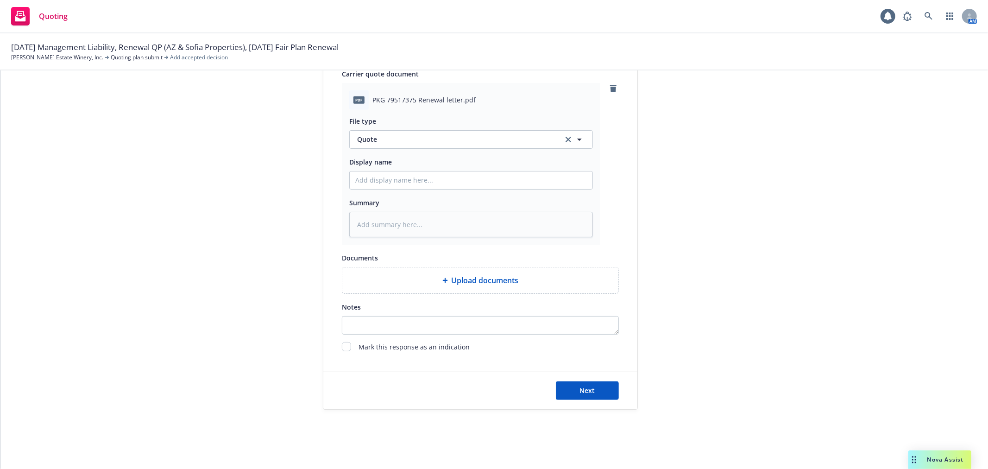
scroll to position [456, 0]
click at [585, 388] on span "Next" at bounding box center [587, 390] width 15 height 9
type textarea "x"
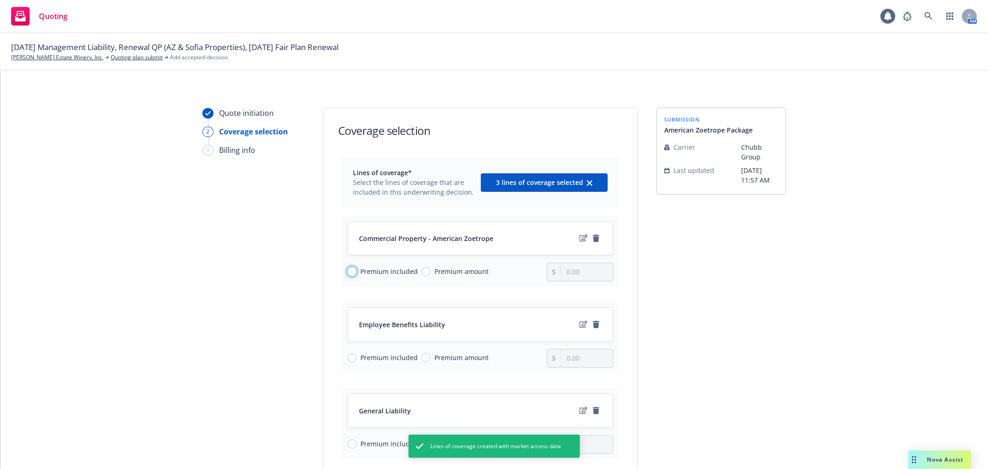
click at [347, 272] on input "Premium included" at bounding box center [351, 271] width 9 height 9
radio input "true"
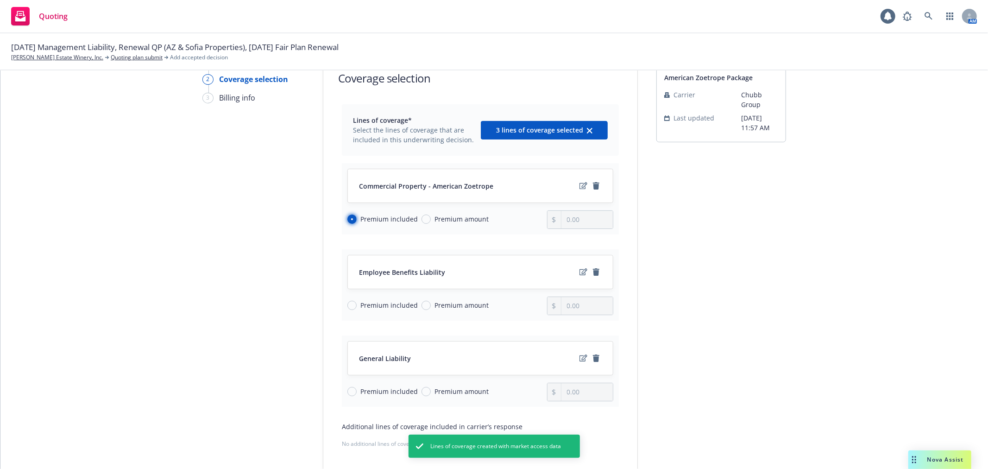
scroll to position [103, 0]
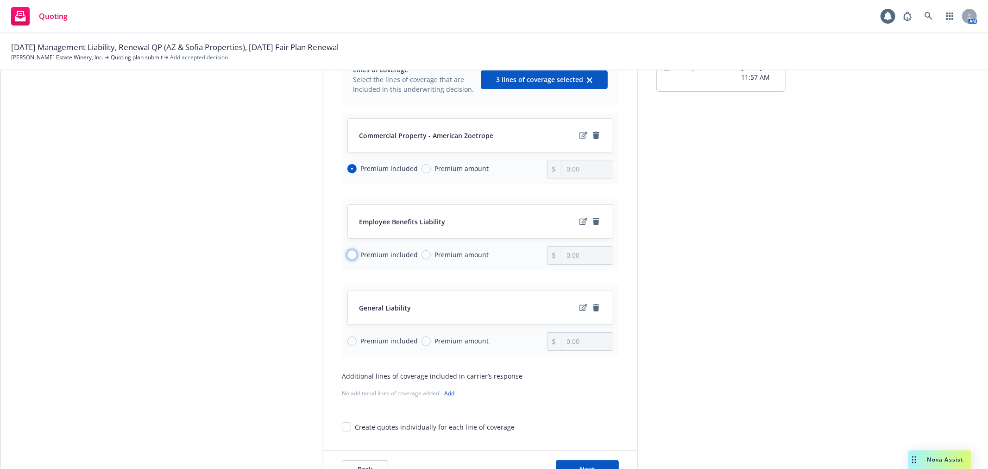
click at [347, 257] on input "Premium included" at bounding box center [351, 254] width 9 height 9
radio input "true"
click at [348, 340] on input "Premium included" at bounding box center [351, 340] width 9 height 9
radio input "true"
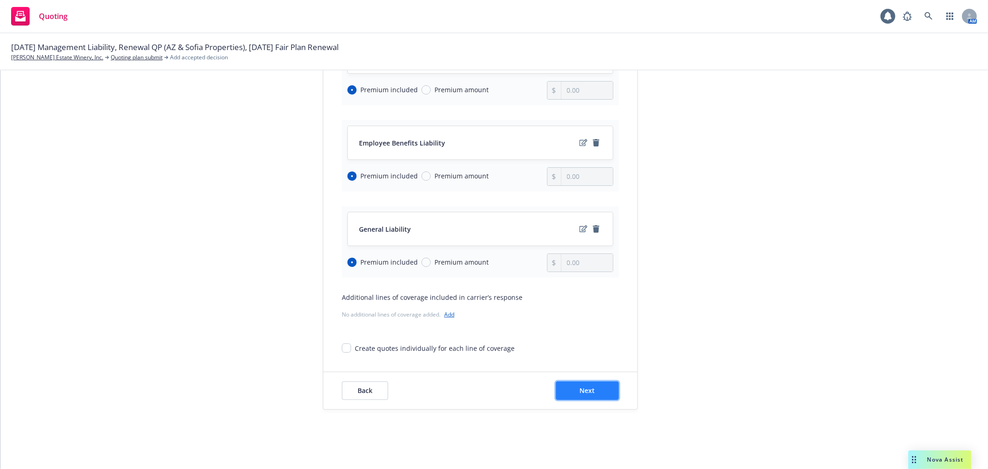
click at [601, 396] on button "Next" at bounding box center [587, 390] width 63 height 19
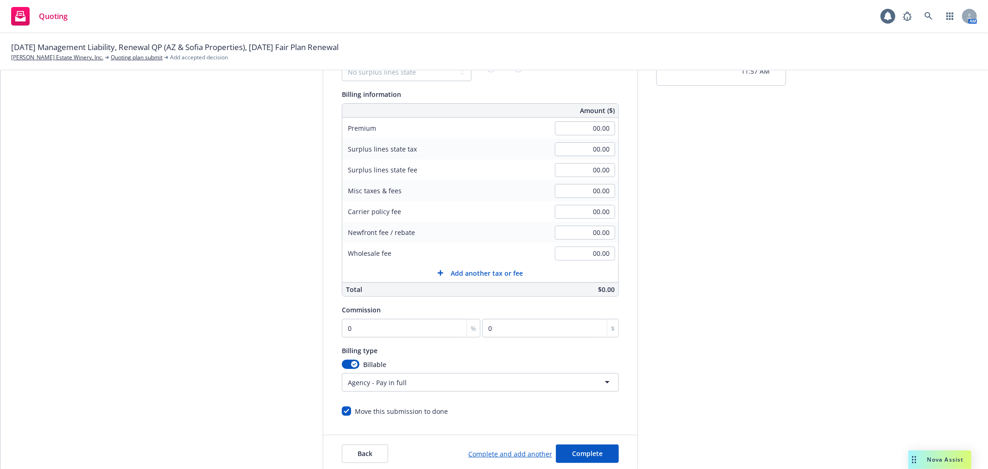
scroll to position [18, 0]
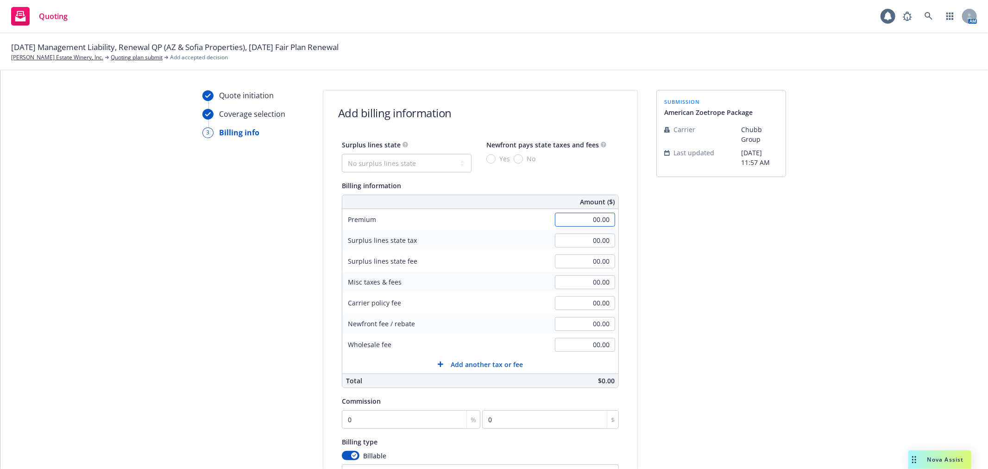
click at [566, 221] on input "00.00" at bounding box center [585, 220] width 60 height 14
click at [572, 218] on input "2,267.00" at bounding box center [585, 220] width 60 height 14
click at [572, 218] on input "2.00" at bounding box center [585, 220] width 60 height 14
type input "22,267.00"
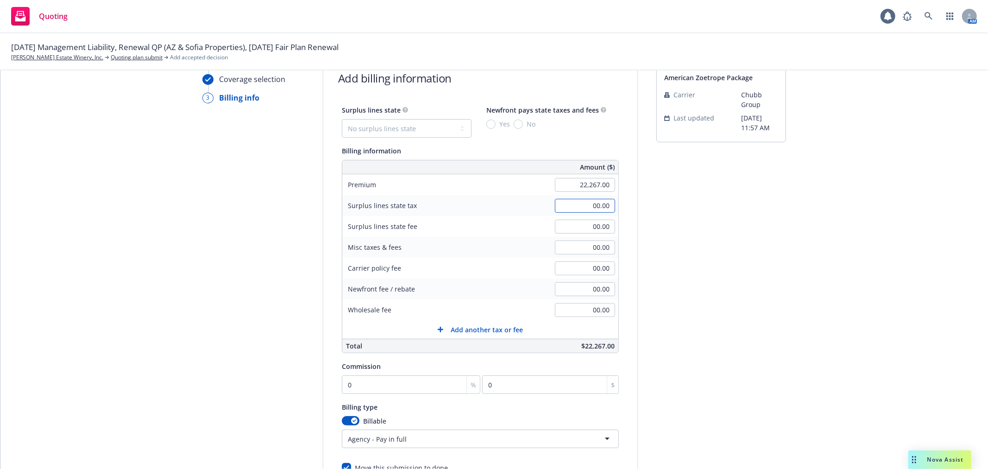
scroll to position [172, 0]
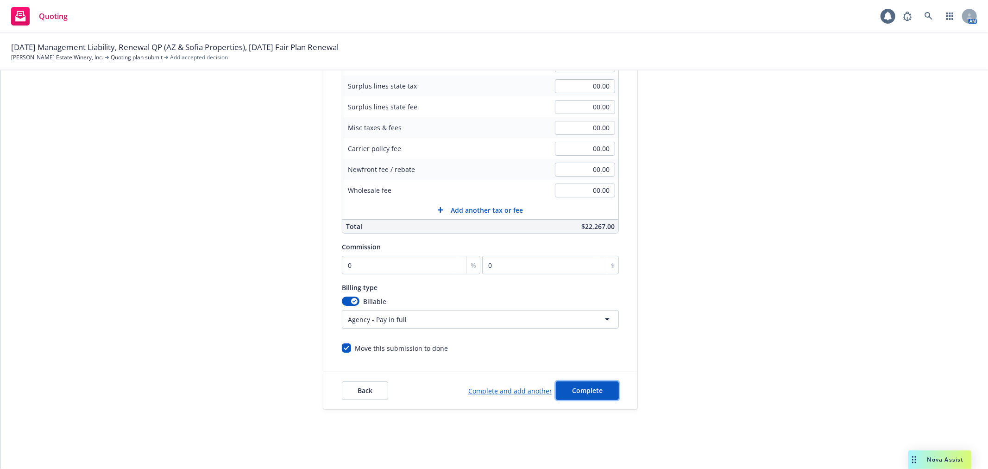
click at [582, 386] on button "Complete" at bounding box center [587, 390] width 63 height 19
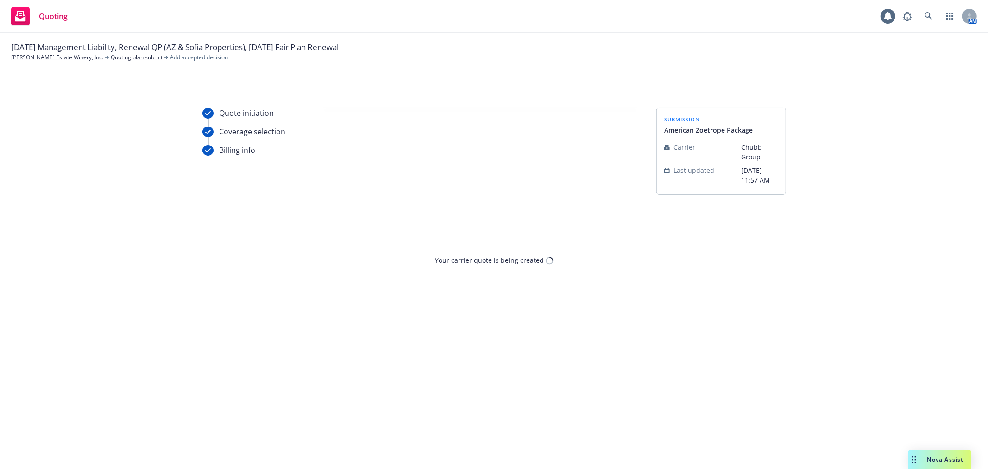
scroll to position [0, 0]
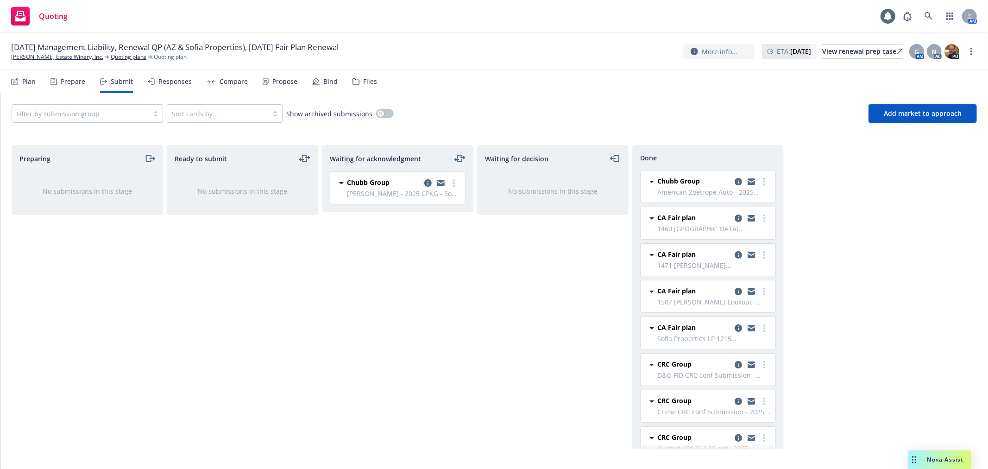
click at [428, 181] on icon "copy logging email" at bounding box center [427, 182] width 7 height 7
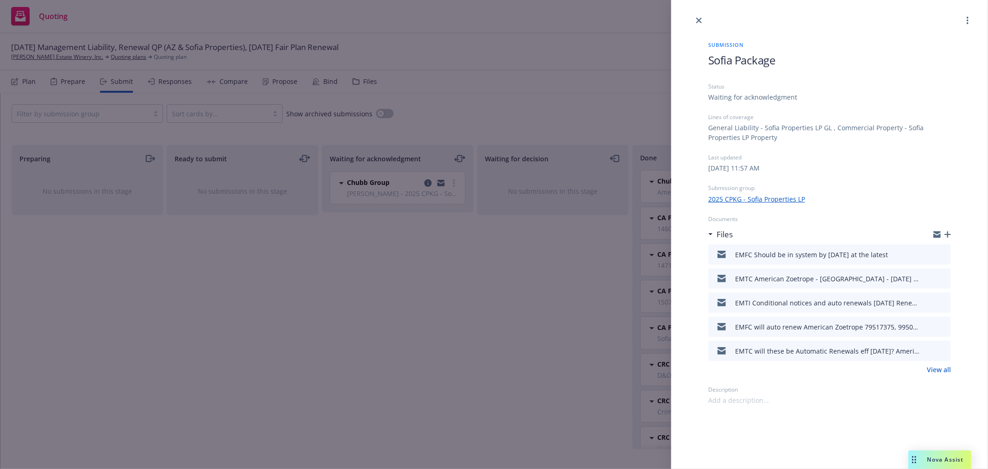
click at [938, 364] on link "View all" at bounding box center [939, 369] width 24 height 10
click at [701, 17] on link "close" at bounding box center [698, 20] width 11 height 11
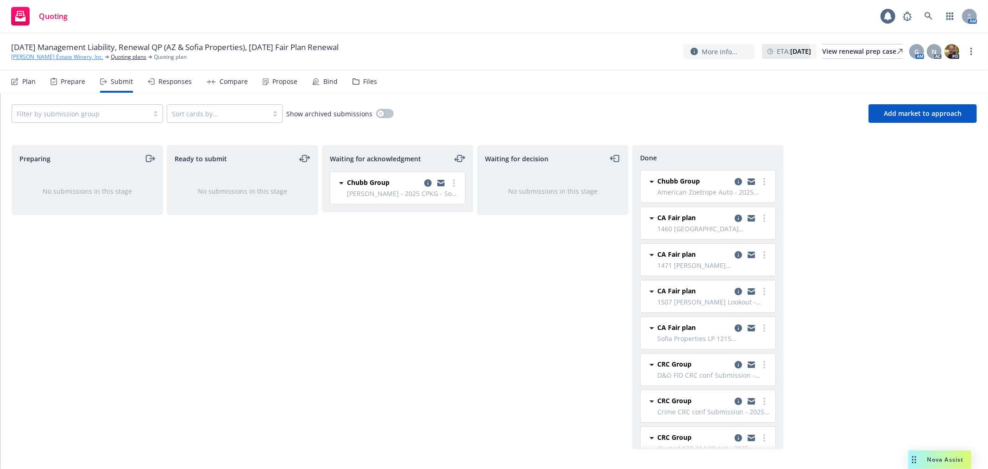
click at [66, 58] on link "[PERSON_NAME] Estate Winery, Inc." at bounding box center [57, 57] width 92 height 8
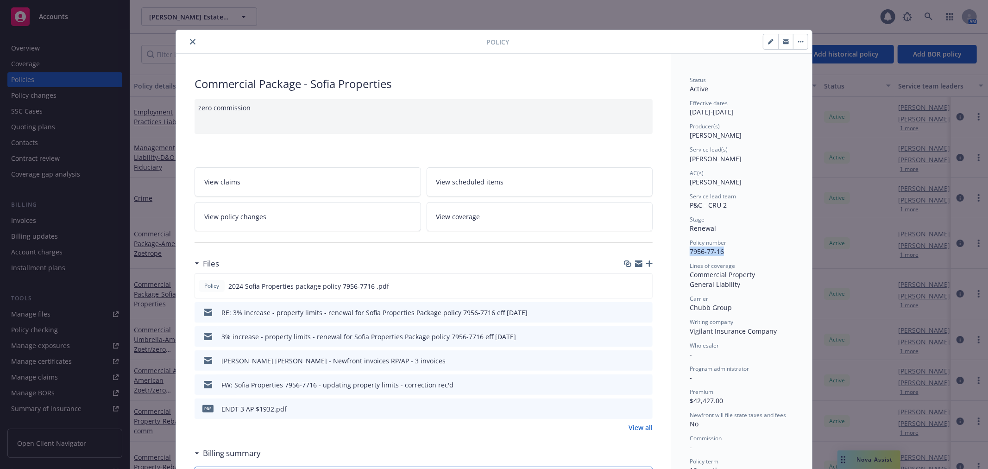
drag, startPoint x: 686, startPoint y: 250, endPoint x: 730, endPoint y: 253, distance: 43.6
click at [730, 253] on div "Policy number 7956-77-16" at bounding box center [741, 247] width 104 height 18
copy span "7956-77-16"
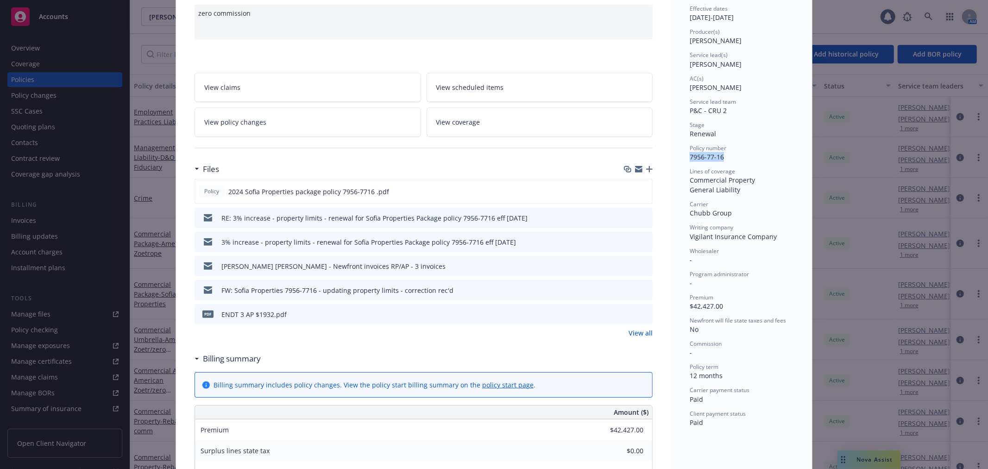
scroll to position [103, 0]
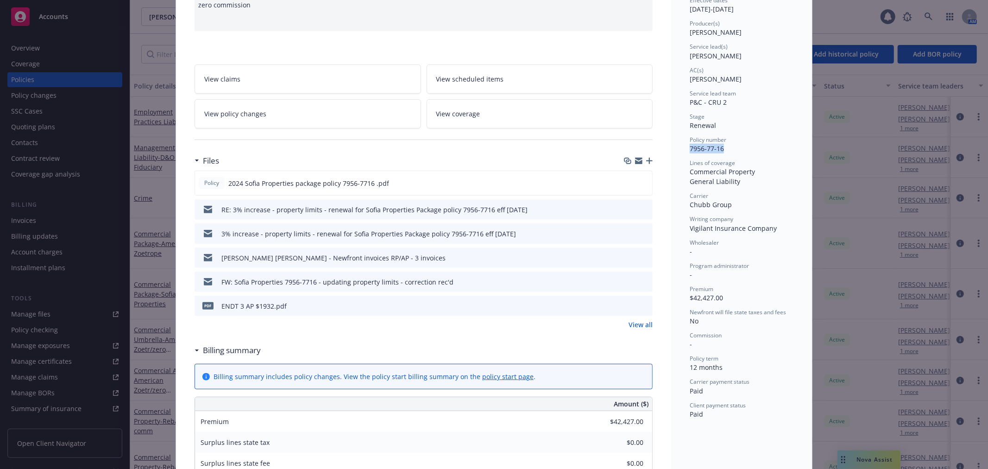
click at [641, 320] on link "View all" at bounding box center [640, 324] width 24 height 10
